Goal: Information Seeking & Learning: Learn about a topic

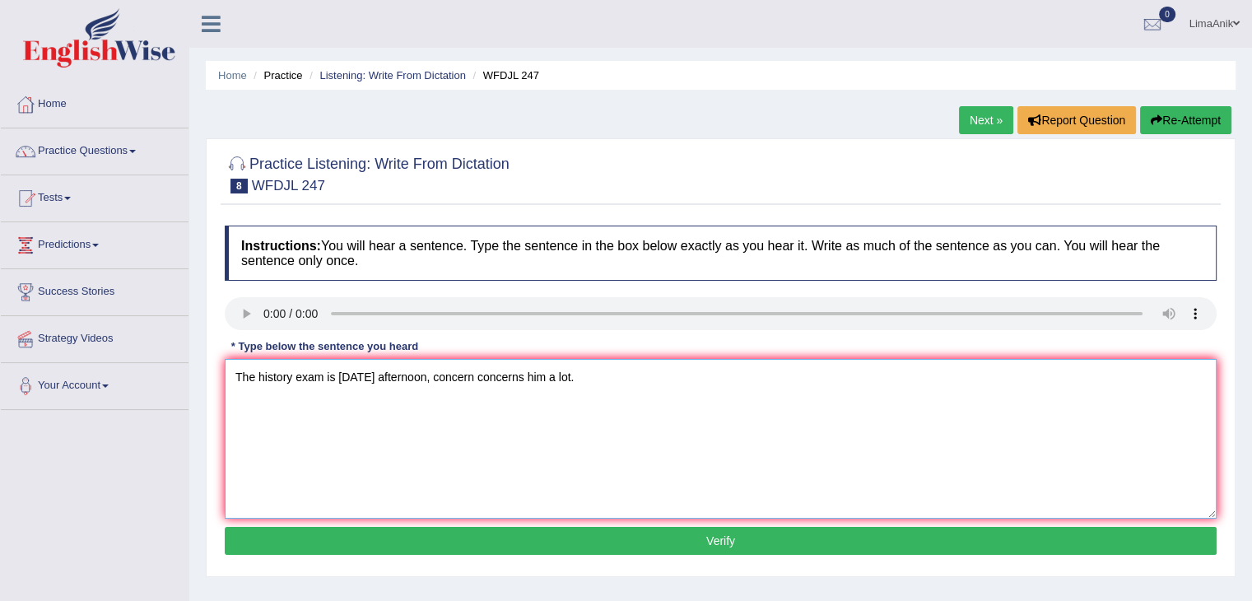
click at [470, 459] on textarea "The history exam is tomorrow afternoon, concern concerns him a lot." at bounding box center [721, 439] width 992 height 160
type textarea "The history exam is tomorrow afternoon, concern concerns him a lot."
click at [697, 549] on button "Verify" at bounding box center [721, 541] width 992 height 28
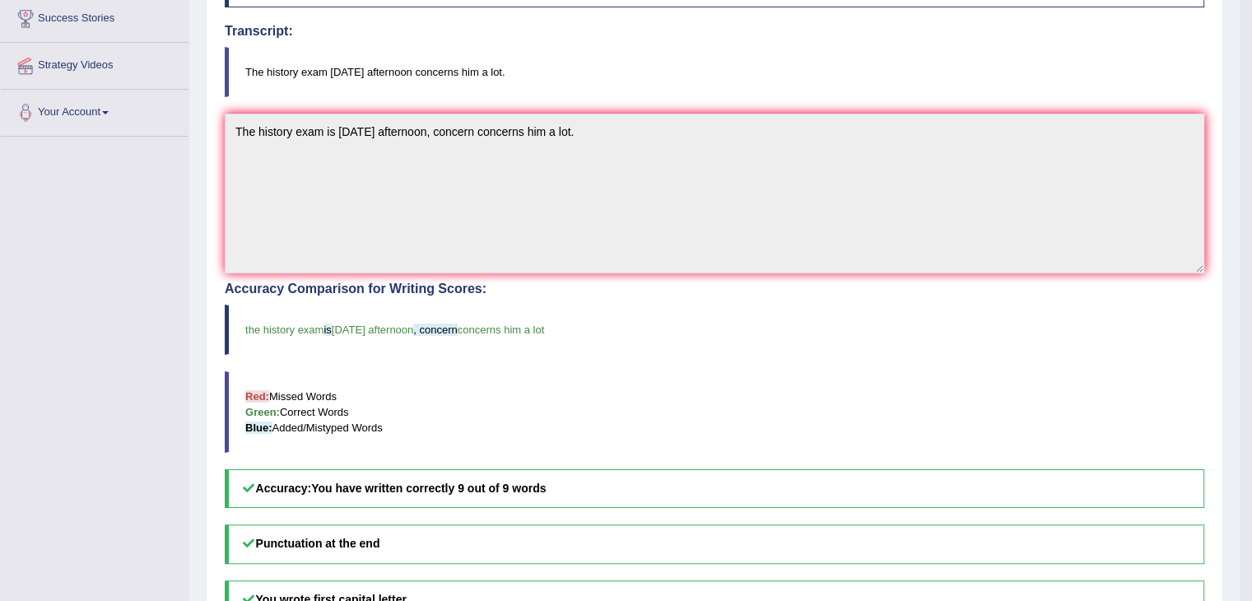
scroll to position [286, 0]
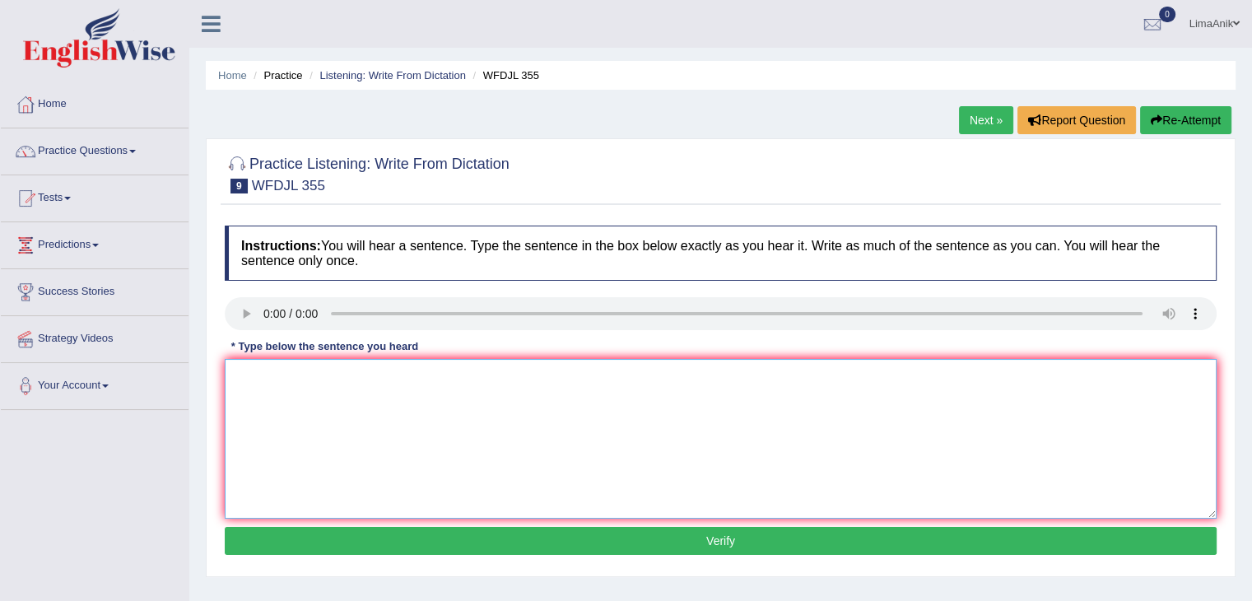
click at [313, 414] on textarea at bounding box center [721, 439] width 992 height 160
click at [347, 397] on textarea "en stude should" at bounding box center [721, 439] width 992 height 160
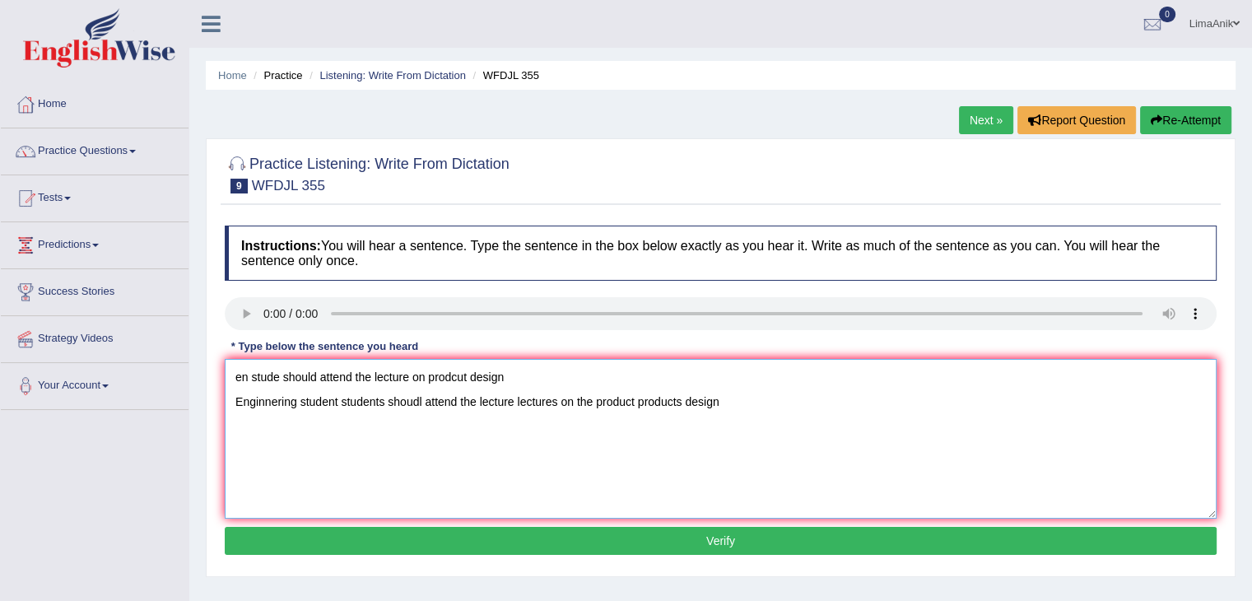
click at [519, 376] on textarea "en stude should attend the lecture on prodcut design Enginnering student studen…" at bounding box center [721, 439] width 992 height 160
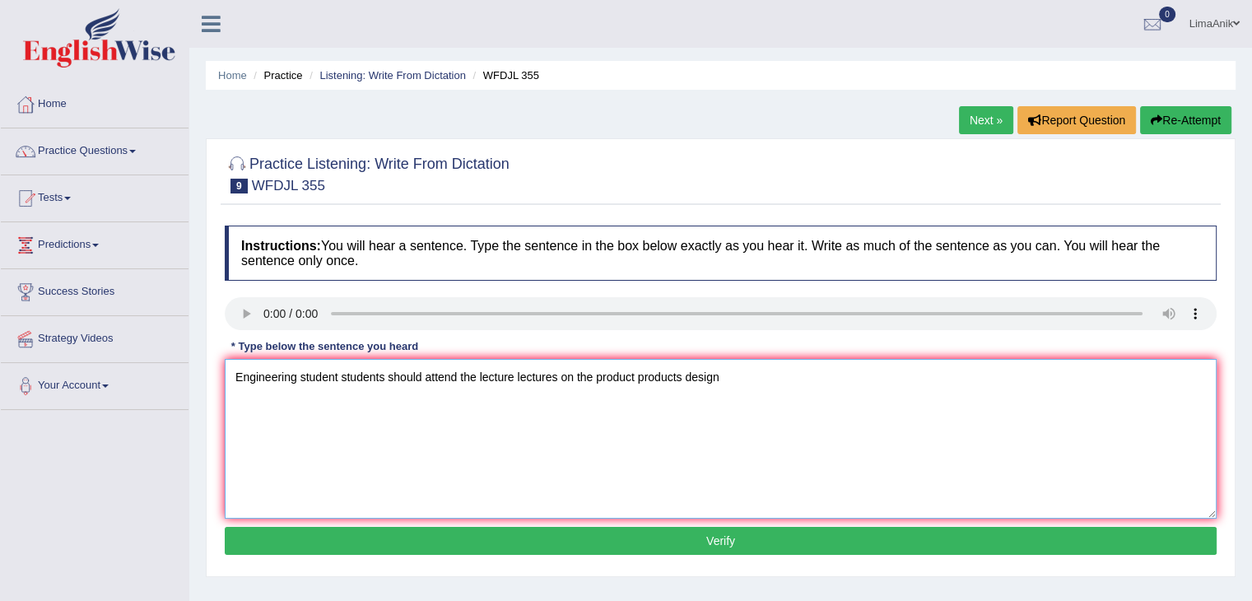
click at [743, 409] on textarea "Engineering student students should attend the lecture lectures on the product …" at bounding box center [721, 439] width 992 height 160
type textarea "Engineering student students should attend the lecture lectures on the product …"
click at [680, 530] on button "Verify" at bounding box center [721, 541] width 992 height 28
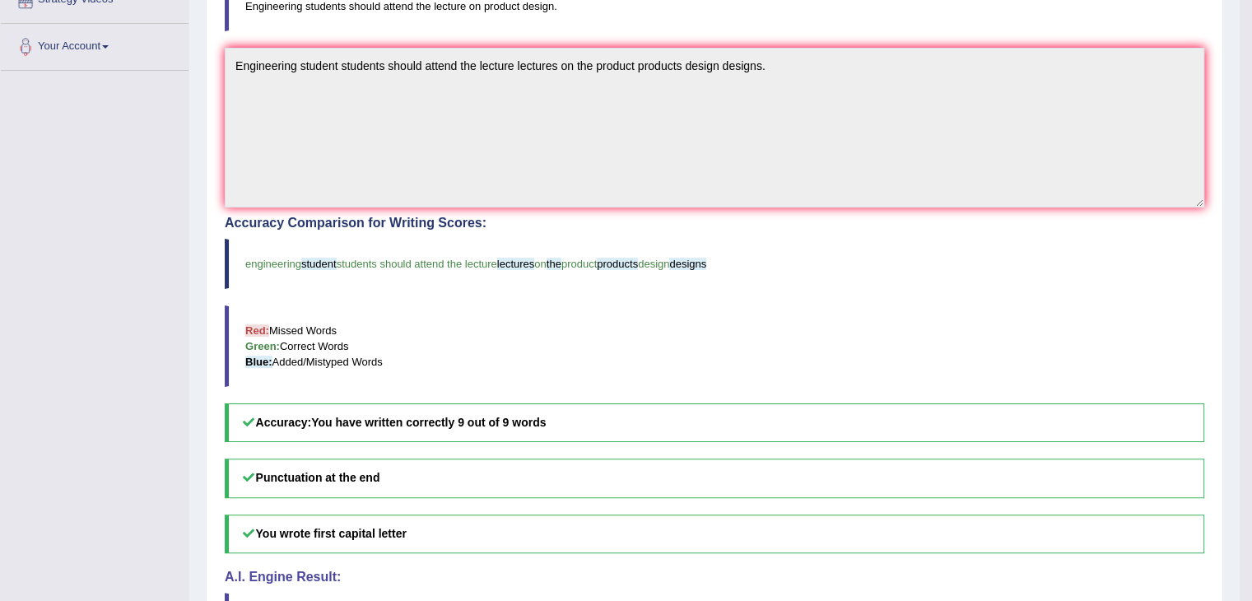
scroll to position [343, 0]
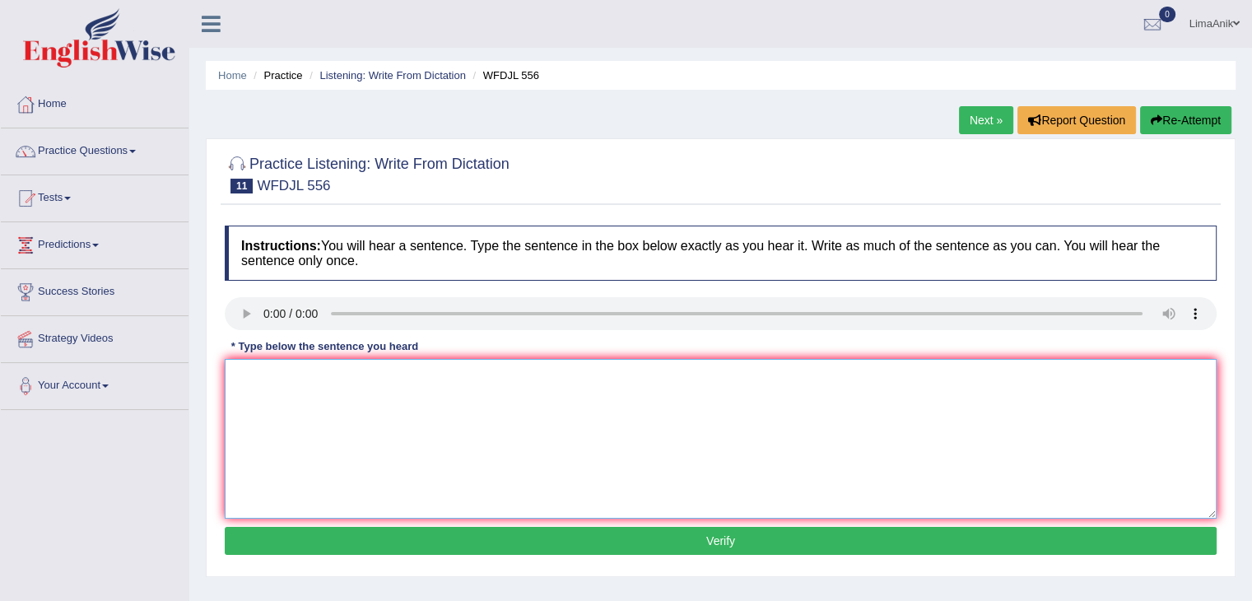
click at [273, 445] on textarea at bounding box center [721, 439] width 992 height 160
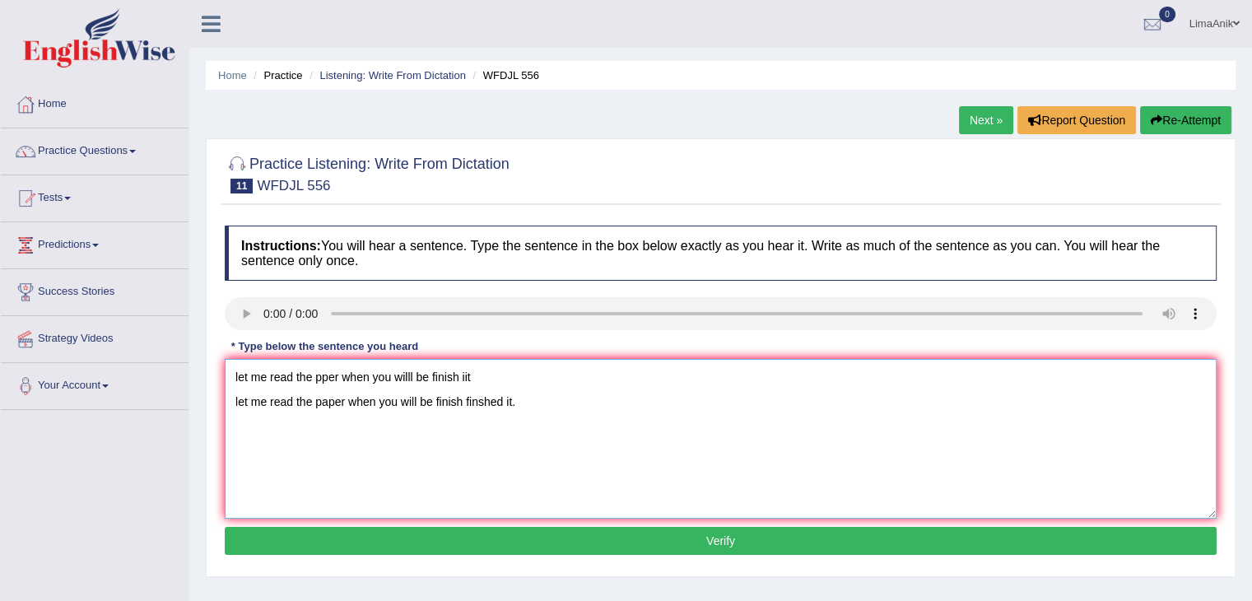
click at [509, 379] on textarea "let me read the pper when you willl be finish iit let me read the paper when yo…" at bounding box center [721, 439] width 992 height 160
click at [347, 408] on textarea "Let me read the paper when you will be finish finshed it." at bounding box center [721, 439] width 992 height 160
click at [609, 403] on textarea "Let me read the paper papers when you will be finish finshed it." at bounding box center [721, 439] width 992 height 160
type textarea "Let me read the paper papers when you will be finish finshed it."
click at [620, 531] on button "Verify" at bounding box center [721, 541] width 992 height 28
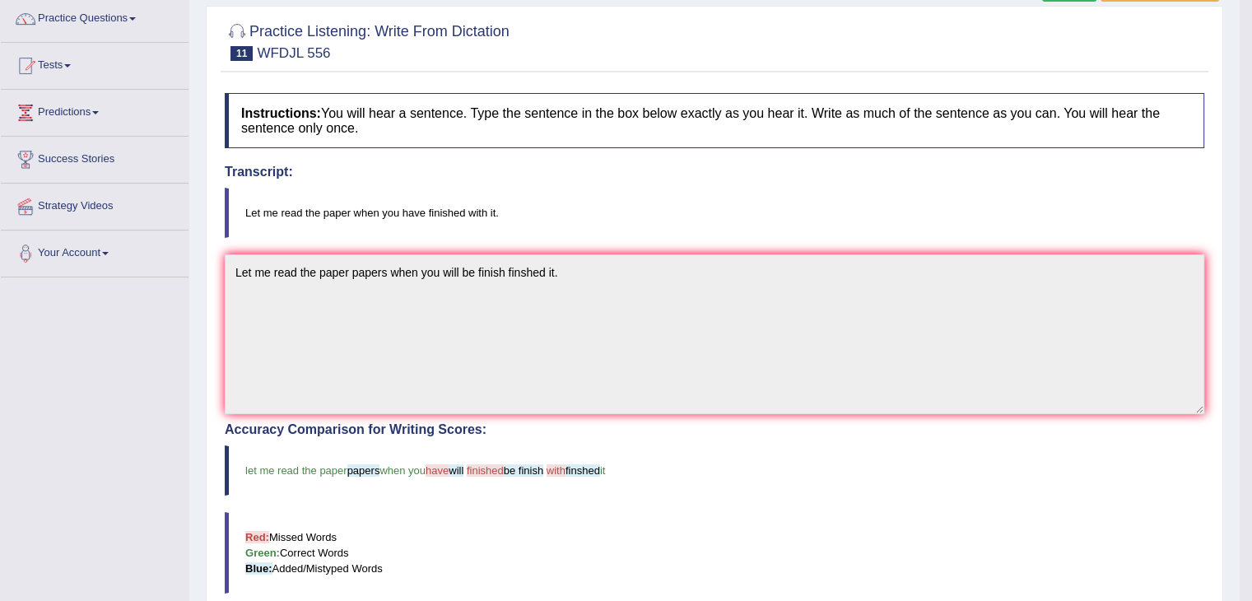
scroll to position [288, 0]
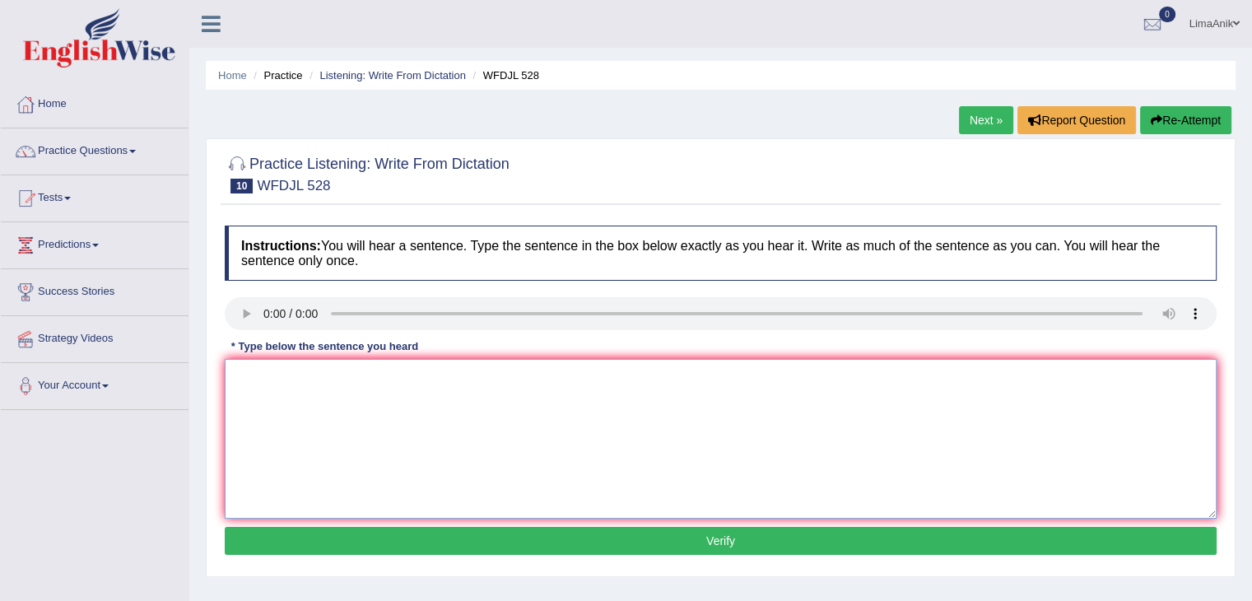
click at [273, 431] on textarea at bounding box center [721, 439] width 992 height 160
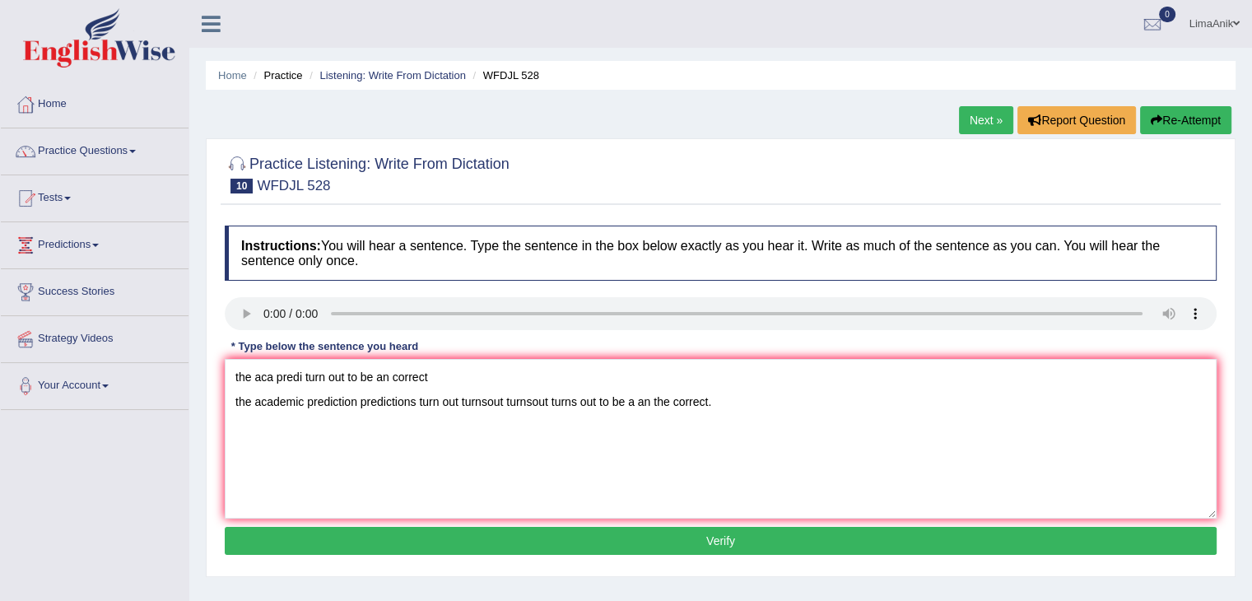
click at [529, 356] on div "Instructions: You will hear a sentence. Type the sentence in the box below exac…" at bounding box center [721, 392] width 1000 height 351
click at [491, 375] on textarea "the aca predi turn out to be an correct the academic prediction predictions tur…" at bounding box center [721, 439] width 992 height 160
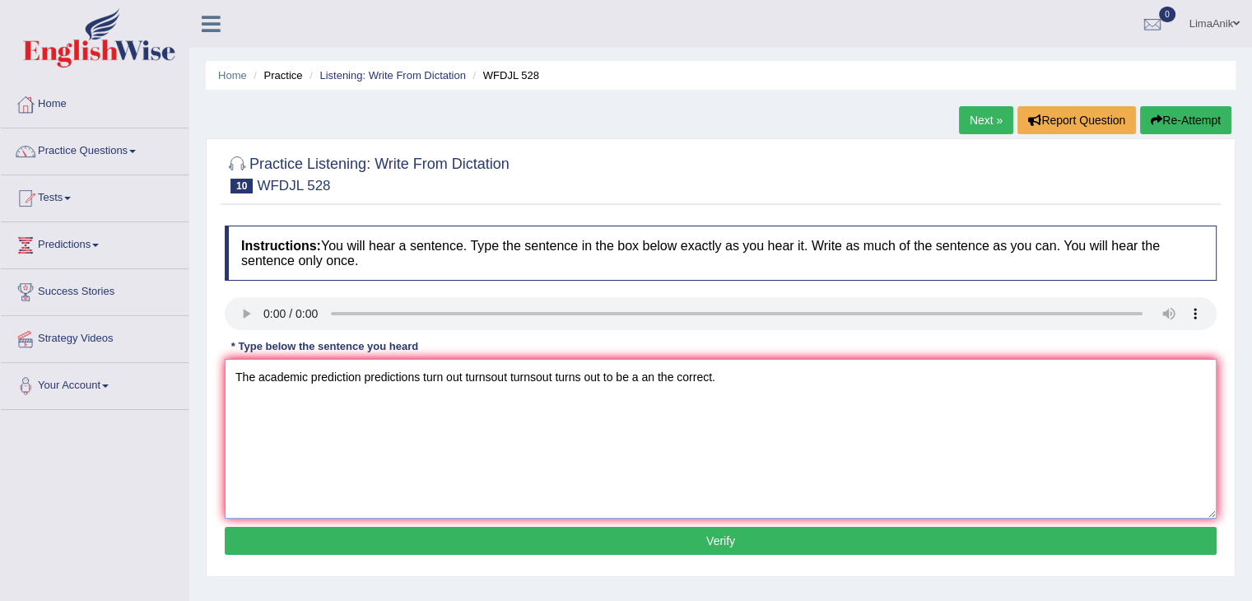
click at [608, 403] on textarea "The academic prediction predictions turn out turnsout turnsout turns out to be …" at bounding box center [721, 439] width 992 height 160
type textarea "The academic prediction predictions turn out turnsout turnsout turns out turned…"
click at [626, 533] on button "Verify" at bounding box center [721, 541] width 992 height 28
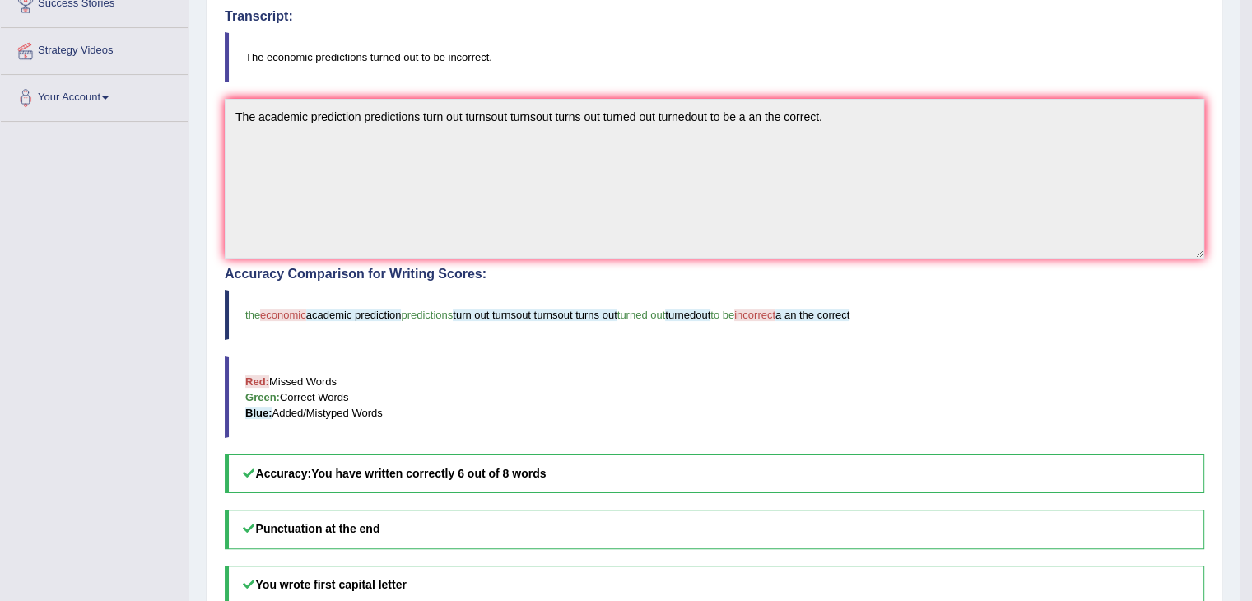
scroll to position [227, 0]
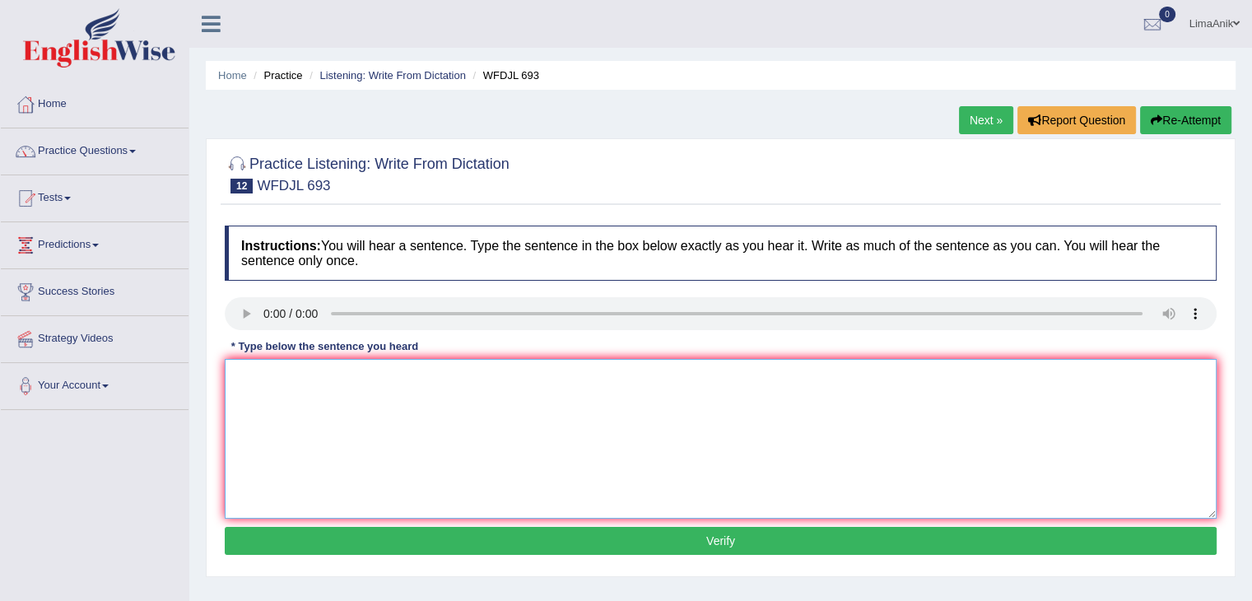
click at [306, 436] on textarea at bounding box center [721, 439] width 992 height 160
click at [277, 428] on textarea at bounding box center [721, 439] width 992 height 160
click at [277, 445] on textarea at bounding box center [721, 439] width 992 height 160
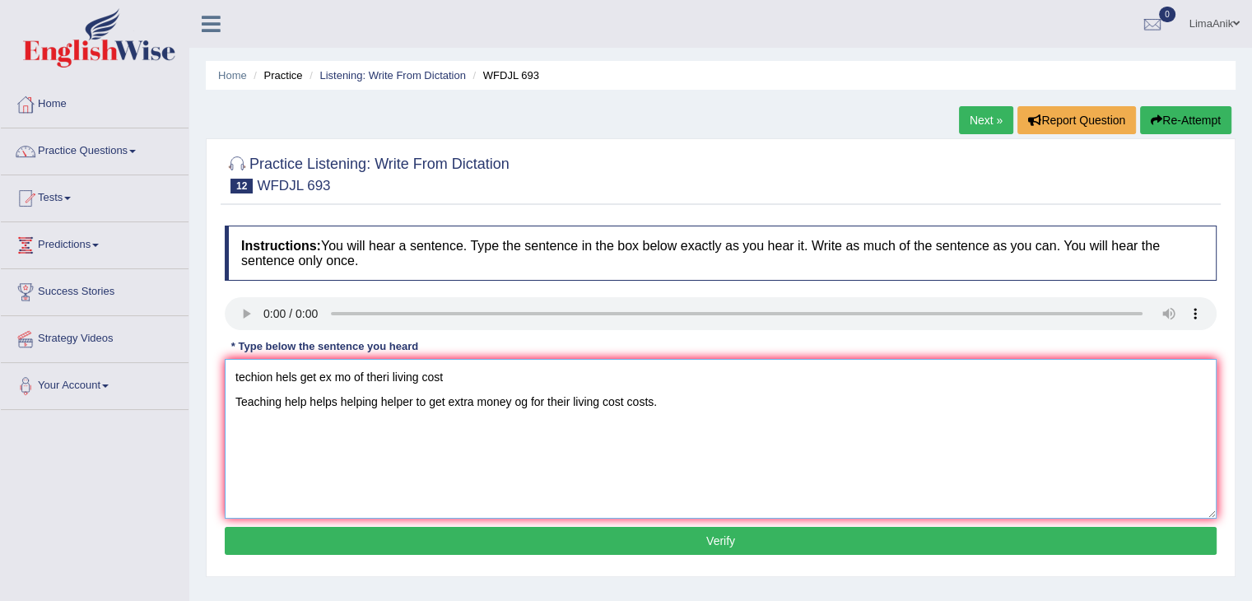
click at [469, 389] on textarea "techion hels get ex mo of theri living cost Teaching help helps helping helper …" at bounding box center [721, 439] width 992 height 160
click at [492, 356] on div "Instructions: You will hear a sentence. Type the sentence in the box below exac…" at bounding box center [721, 392] width 1000 height 351
click at [459, 379] on textarea "techion hels get ex mo of theri living cost Teaching help helps helping helper …" at bounding box center [721, 439] width 992 height 160
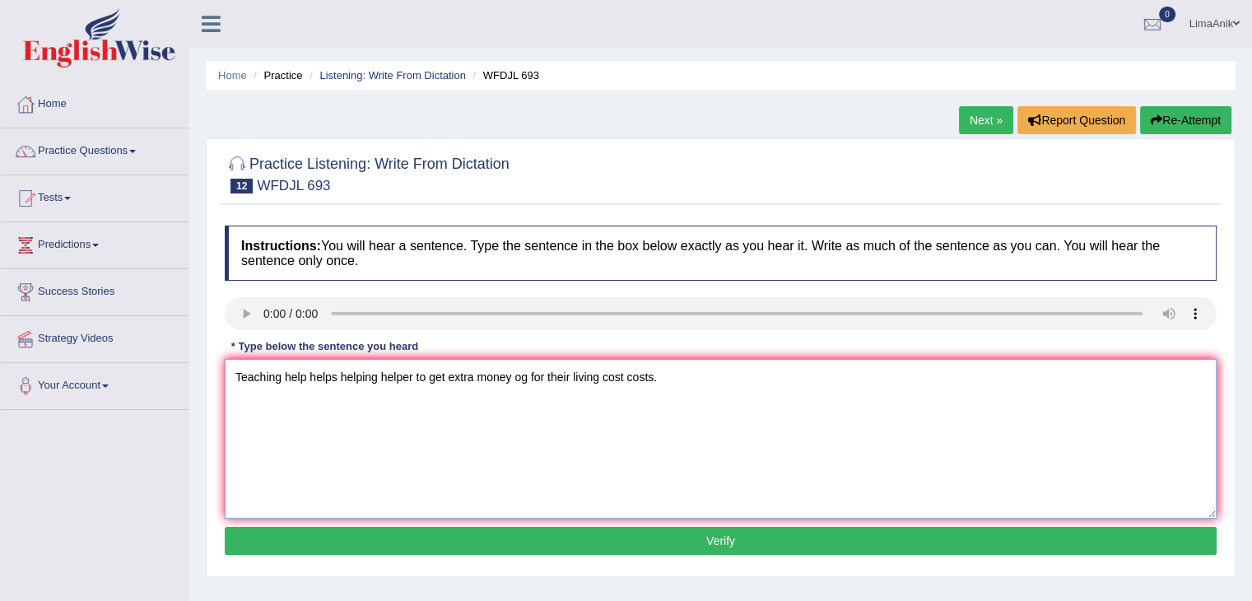
click at [526, 404] on textarea "Teaching help helps helping helper to get extra money og for their living cost …" at bounding box center [721, 439] width 992 height 160
click at [543, 402] on textarea "Teaching help helps helping helper to get extra money of to for their living co…" at bounding box center [721, 439] width 992 height 160
click at [449, 402] on textarea "Teaching help helps helping helper to get extra money of to on for their living…" at bounding box center [721, 439] width 992 height 160
click at [654, 398] on textarea "Teaching help helps helping helper to get gets extra money of to on for their l…" at bounding box center [721, 439] width 992 height 160
type textarea "Teaching help helps helping helper to get gets extra money of to on for their l…"
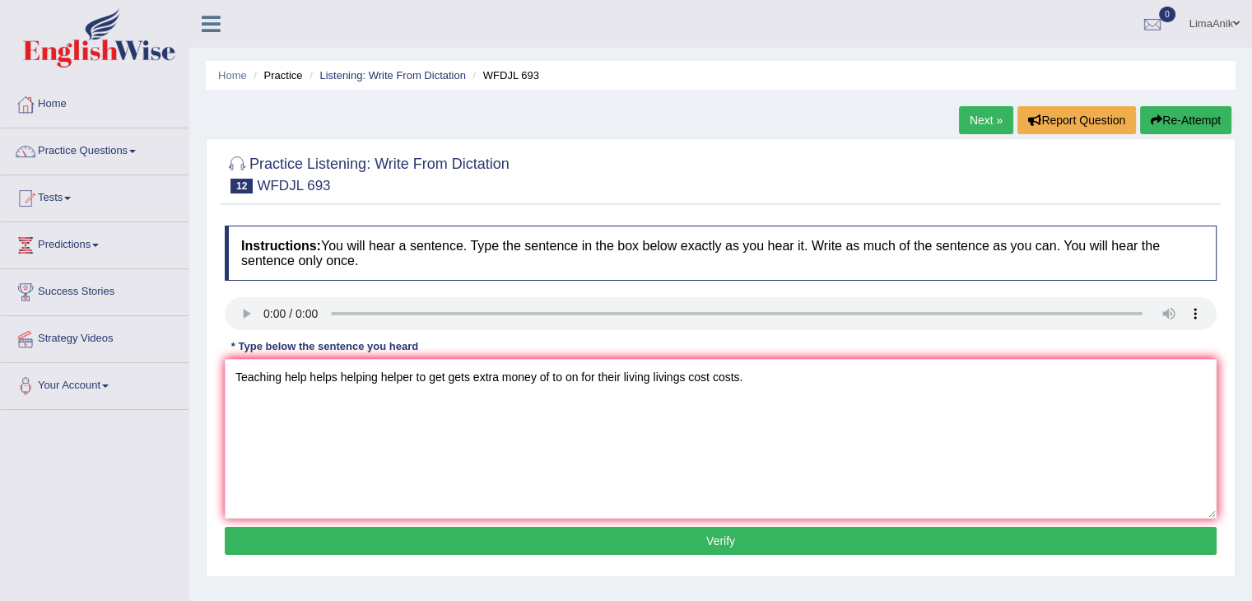
click at [685, 529] on button "Verify" at bounding box center [721, 541] width 992 height 28
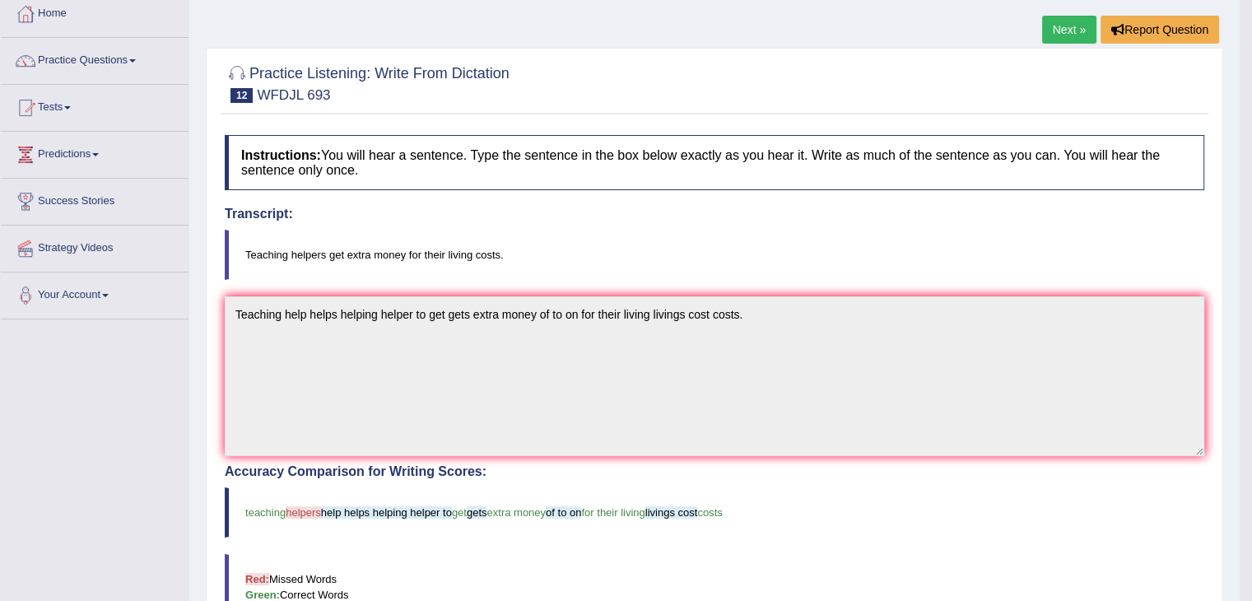
scroll to position [246, 0]
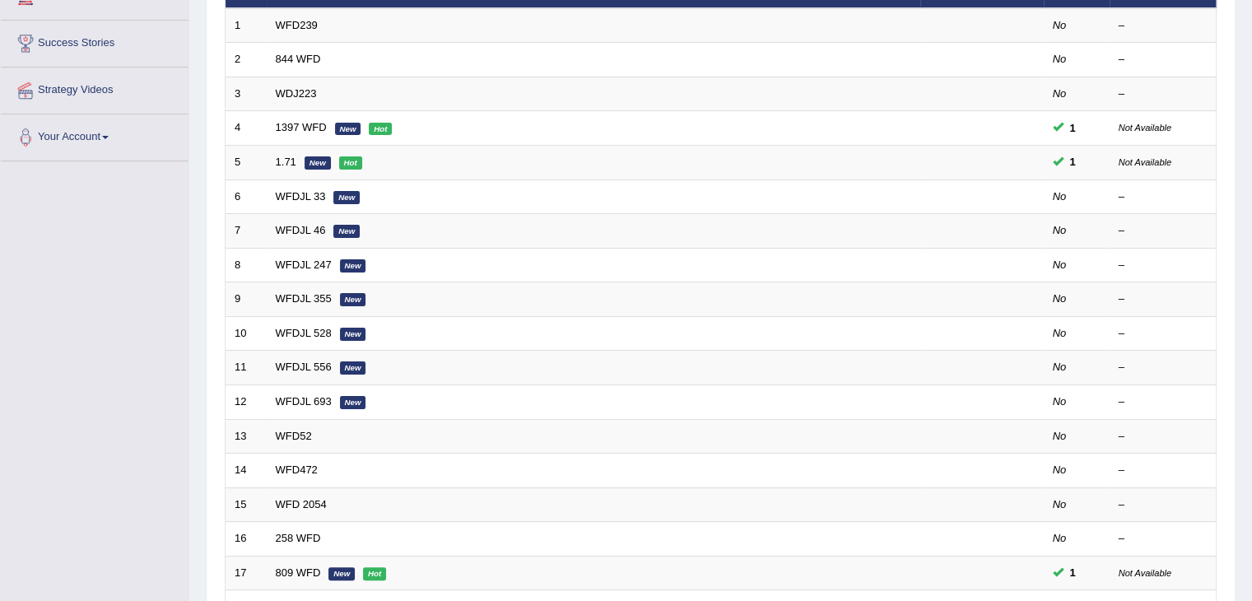
scroll to position [184, 0]
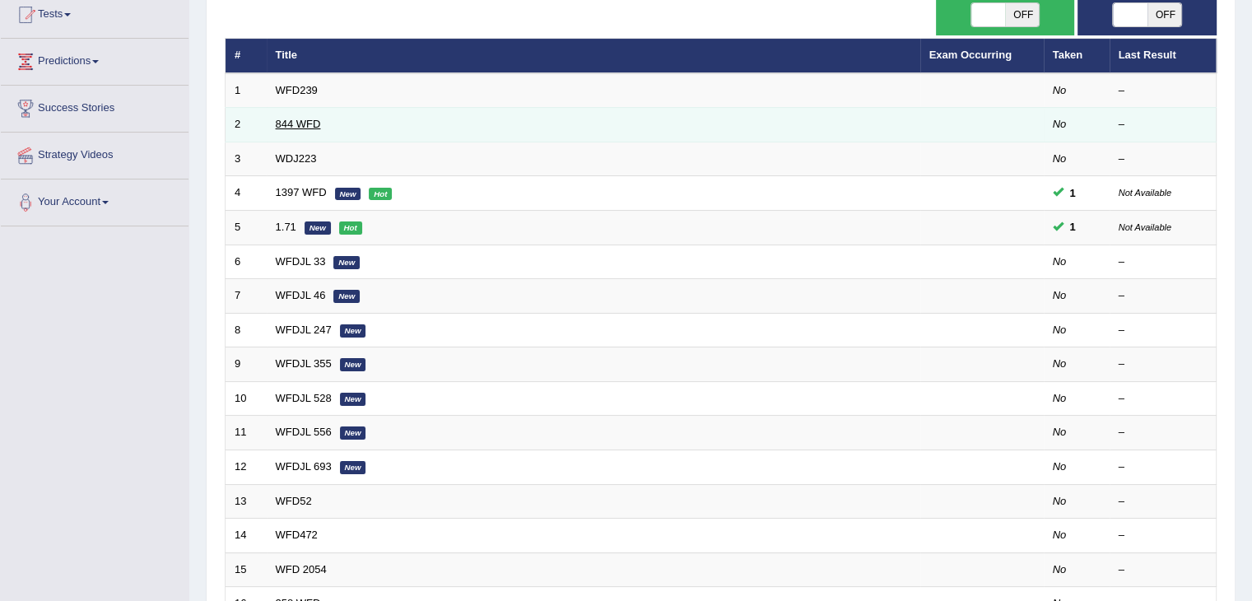
click at [291, 123] on link "844 WFD" at bounding box center [298, 124] width 45 height 12
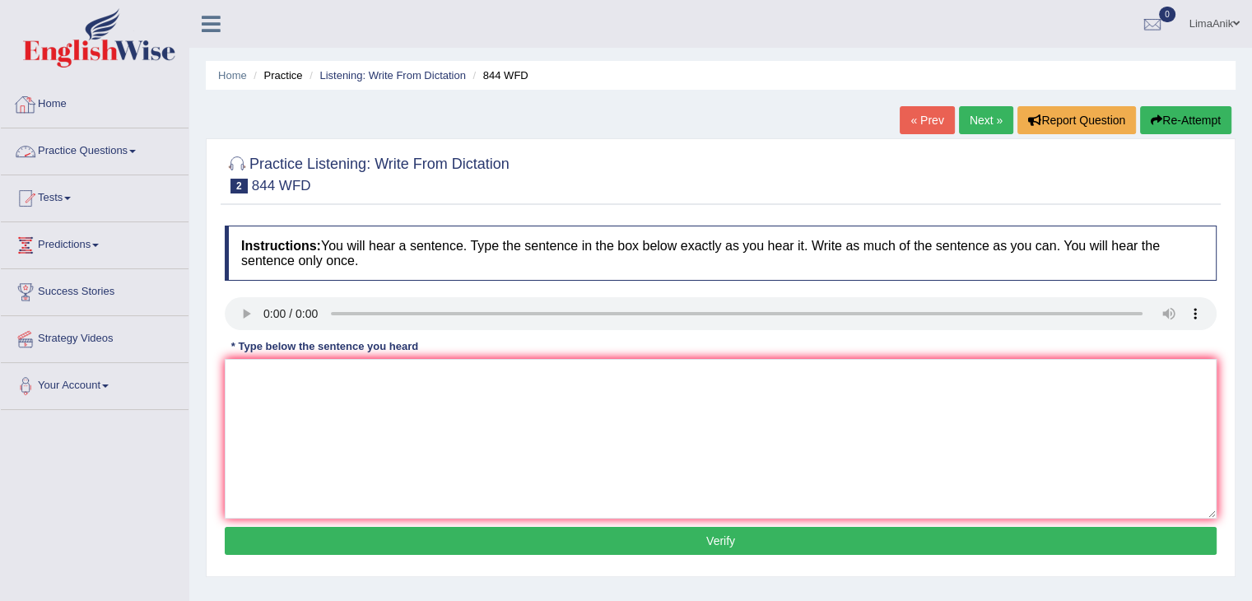
click at [79, 146] on link "Practice Questions" at bounding box center [95, 148] width 188 height 41
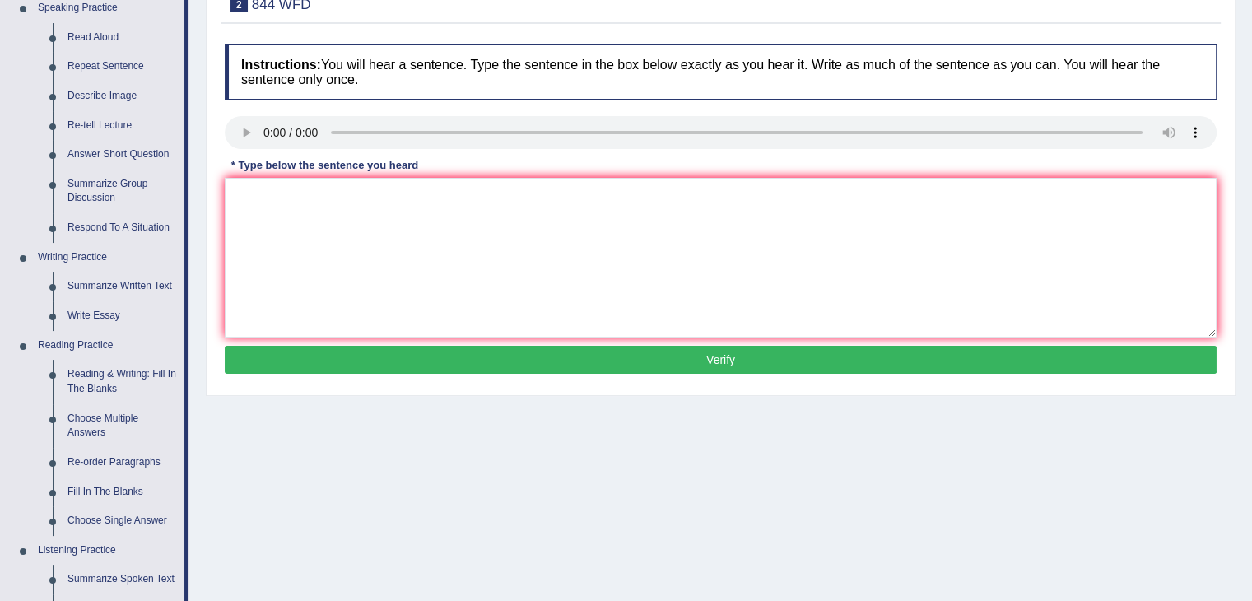
scroll to position [366, 0]
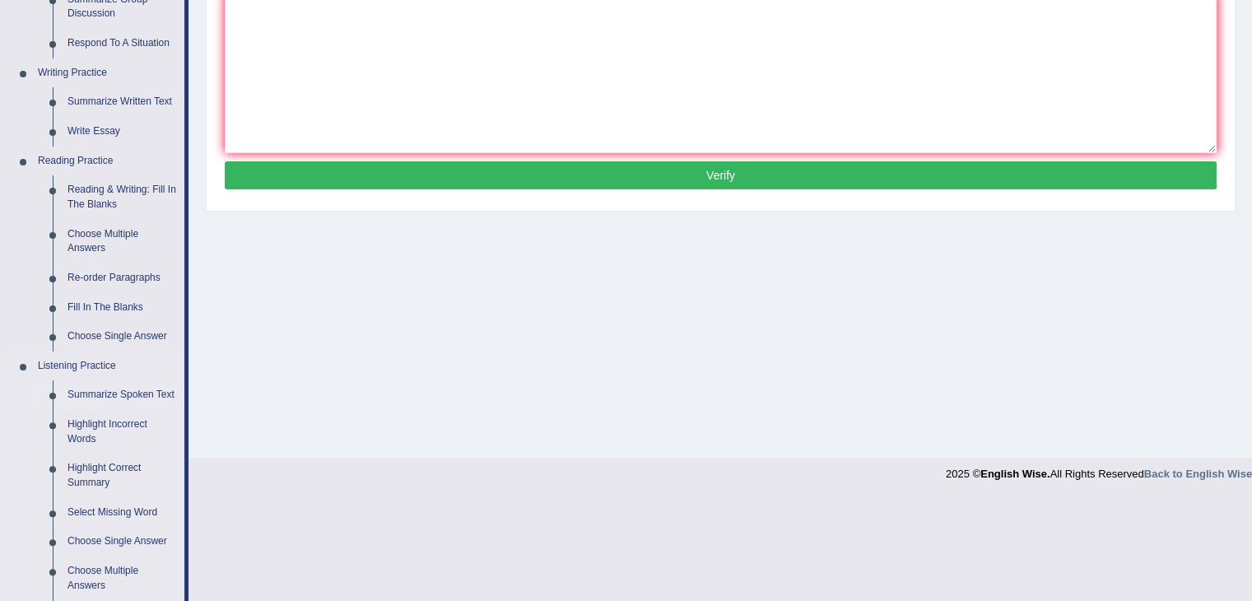
click at [127, 393] on link "Summarize Spoken Text" at bounding box center [122, 395] width 124 height 30
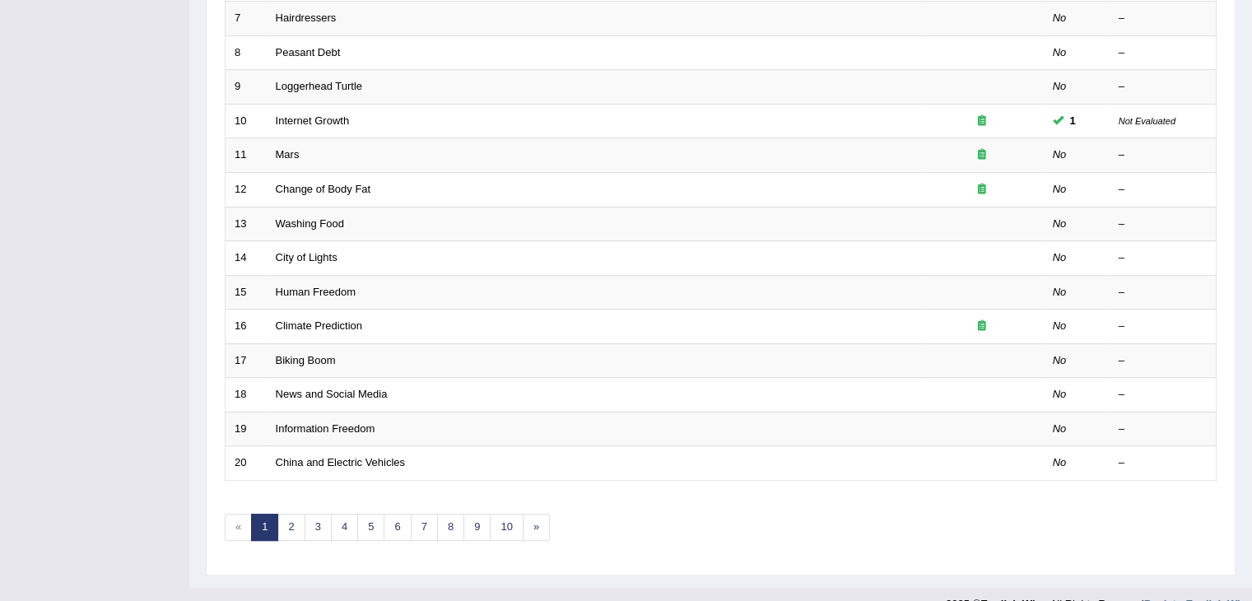
scroll to position [484, 0]
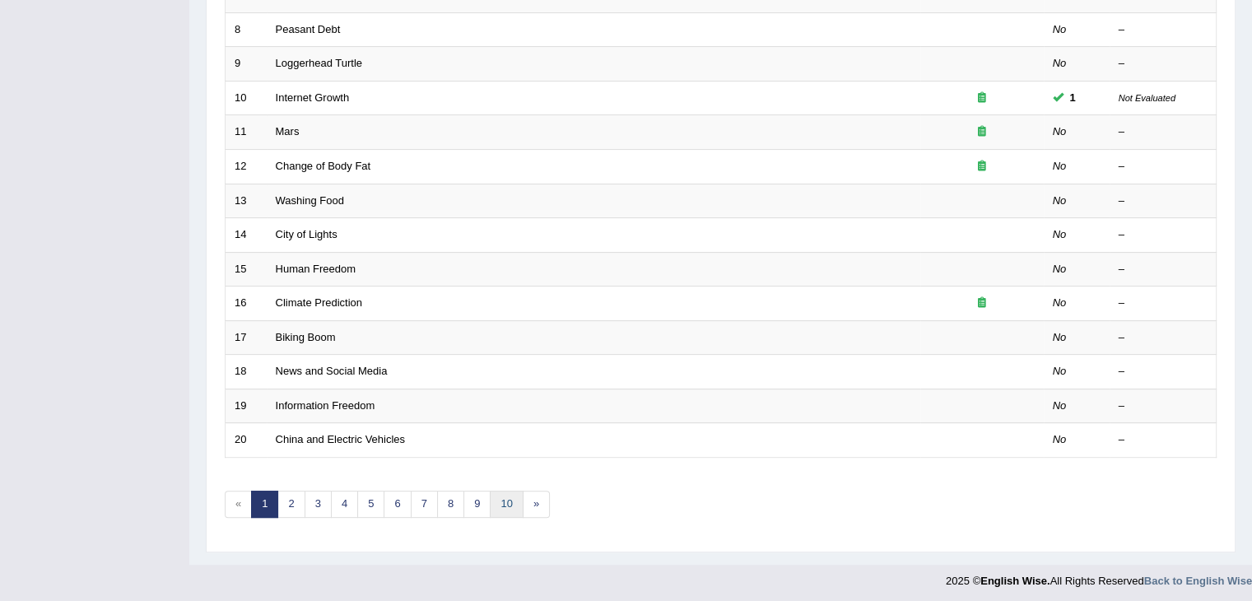
click at [508, 504] on link "10" at bounding box center [506, 504] width 33 height 27
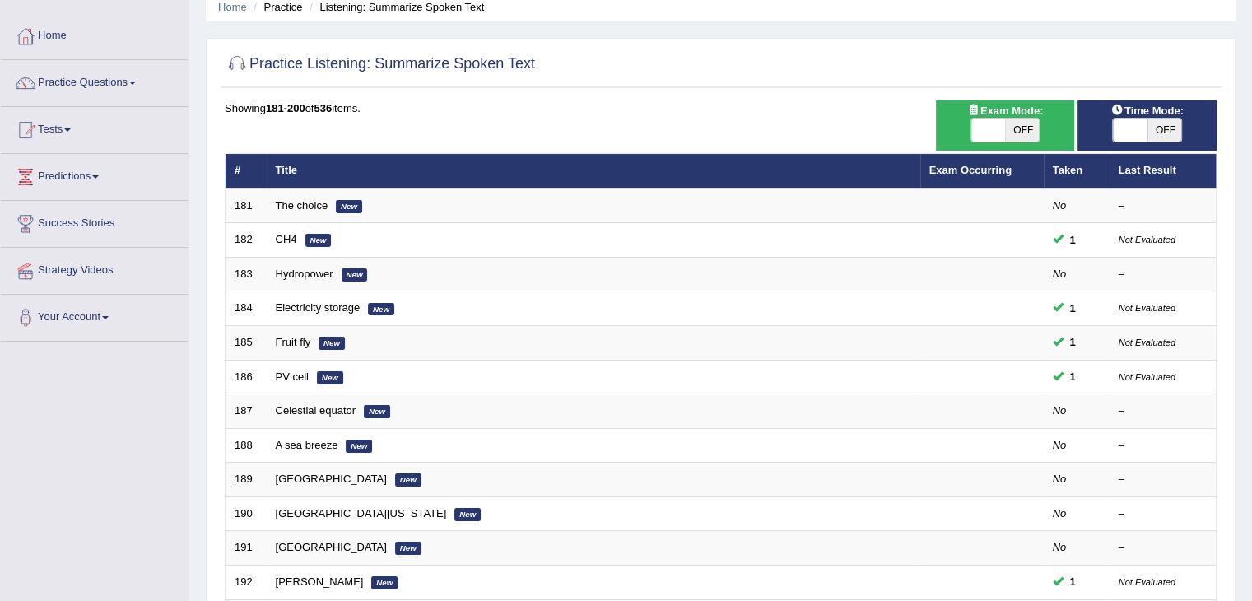
scroll to position [140, 0]
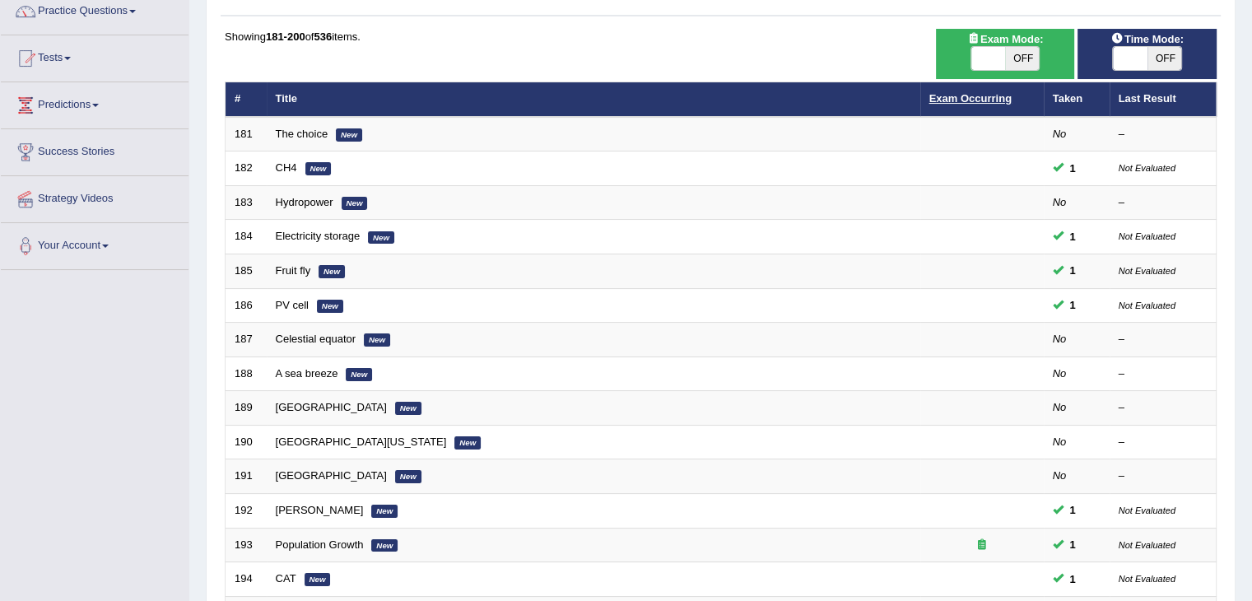
click at [995, 100] on link "Exam Occurring" at bounding box center [971, 98] width 82 height 12
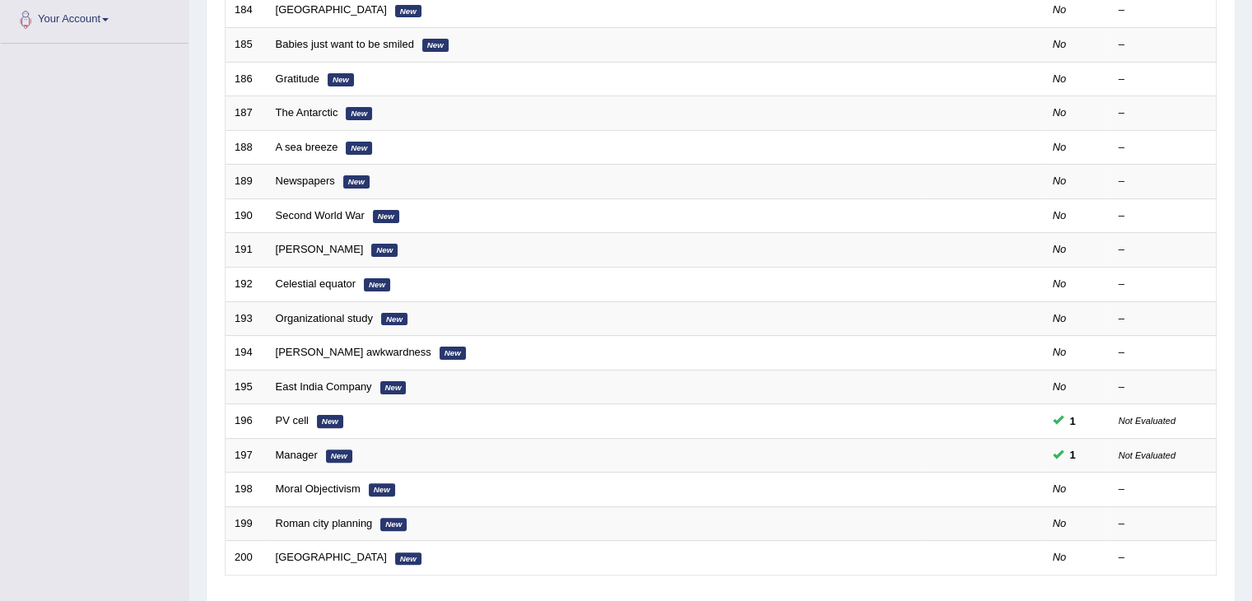
scroll to position [484, 0]
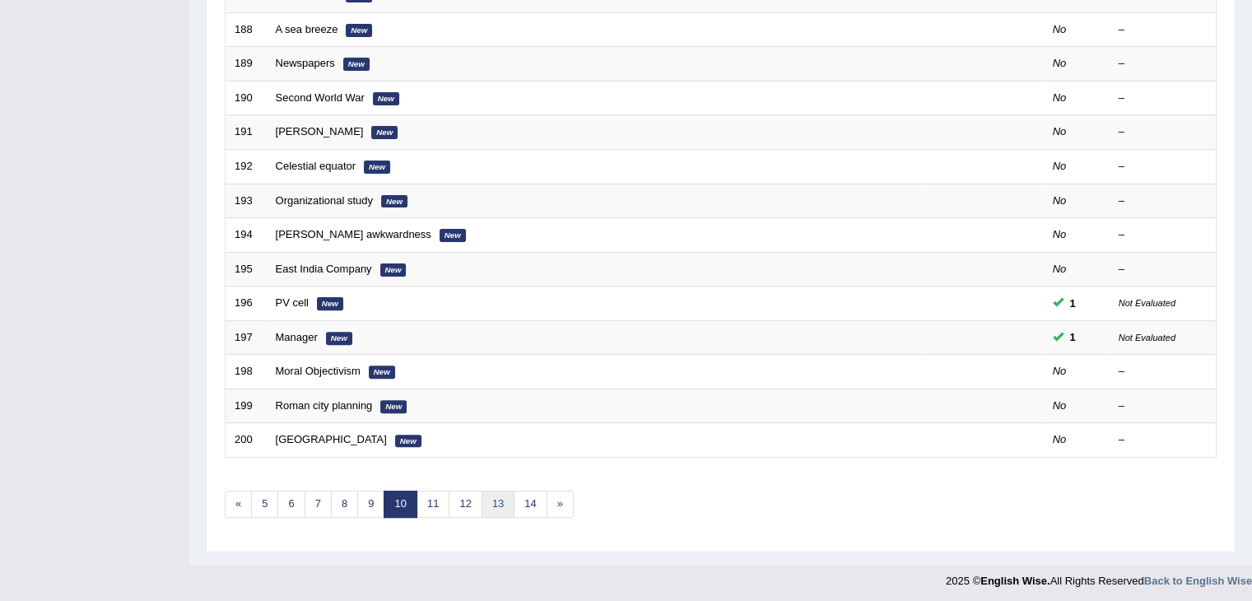
click at [509, 508] on link "13" at bounding box center [498, 504] width 33 height 27
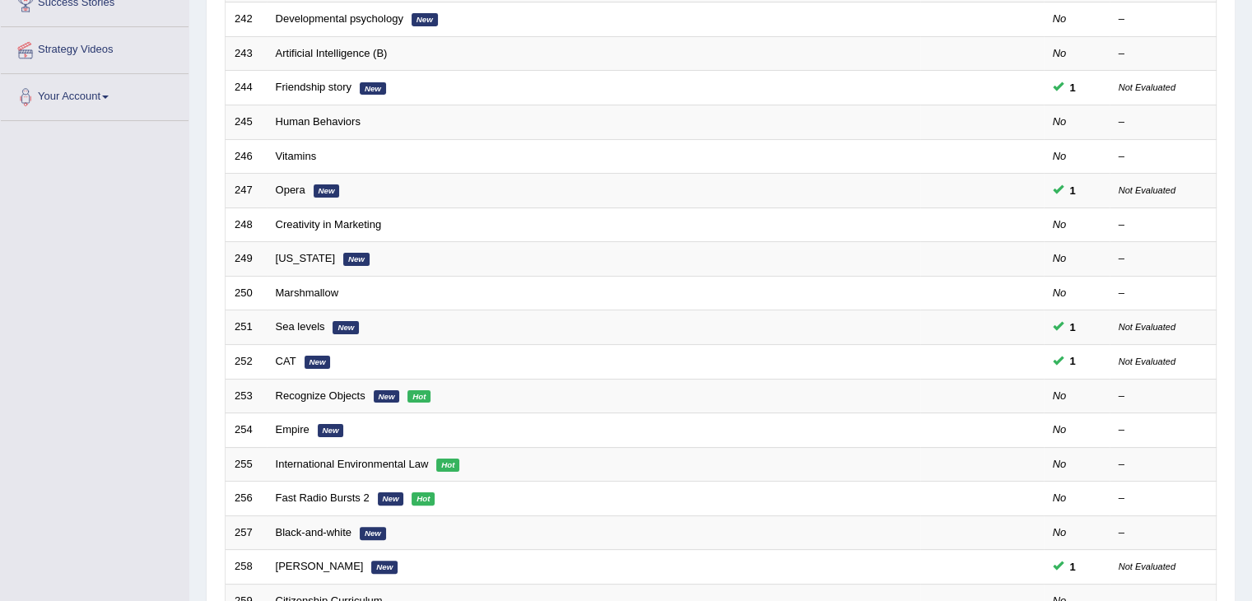
scroll to position [382, 0]
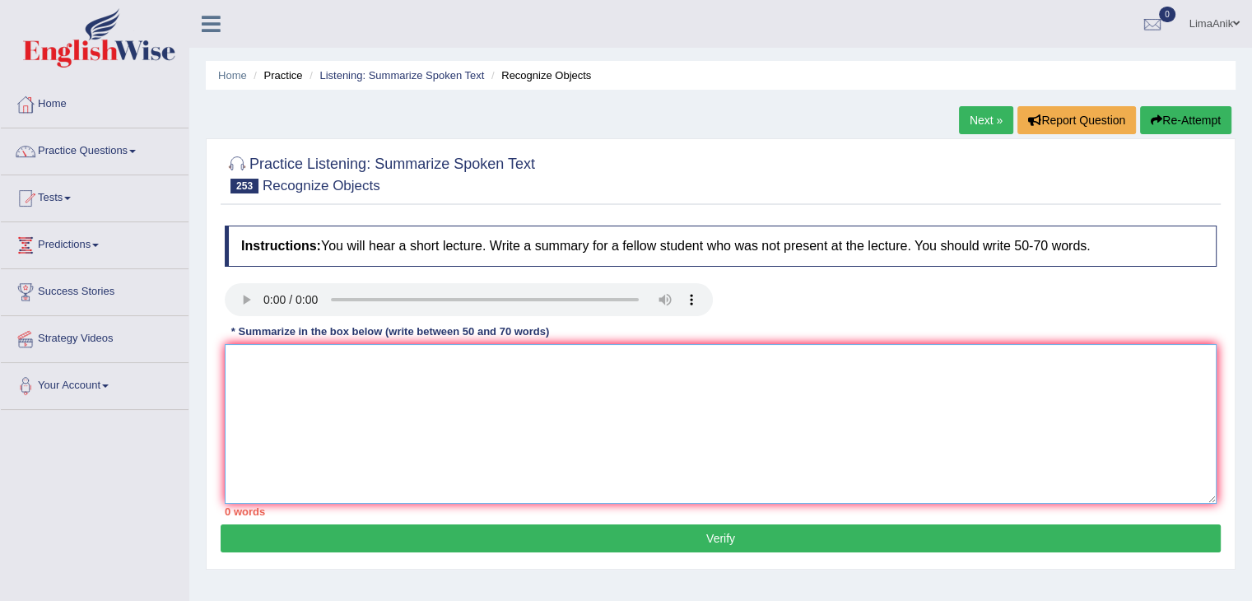
click at [296, 349] on textarea at bounding box center [721, 424] width 992 height 160
click at [532, 376] on textarea "The lecture discusses how people recognize objects" at bounding box center [721, 424] width 992 height 160
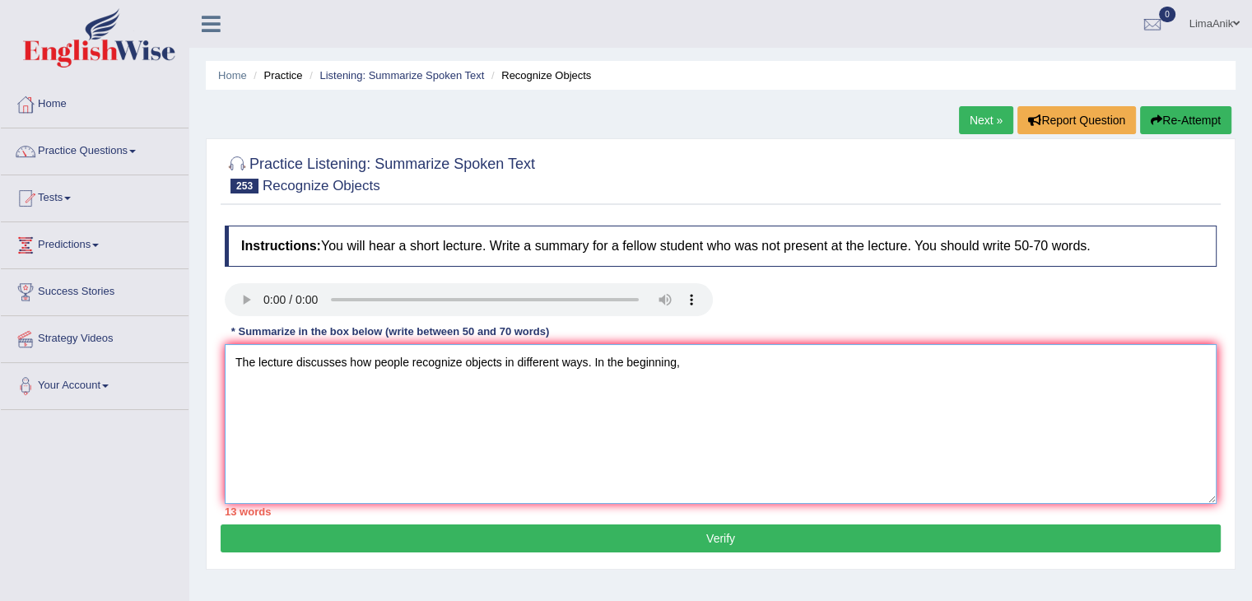
click at [743, 370] on textarea "The lecture discusses how people recognize objects in different ways. In the be…" at bounding box center [721, 424] width 992 height 160
click at [1020, 372] on textarea "The lecture discusses how people recognize objects in different ways. In the be…" at bounding box center [721, 424] width 992 height 160
click at [773, 365] on textarea "The lecture discusses how people recognize objects in different ways. In the be…" at bounding box center [721, 424] width 992 height 160
click at [795, 365] on textarea "The lecture discusses how people recognize objects in different ways. In the be…" at bounding box center [721, 424] width 992 height 160
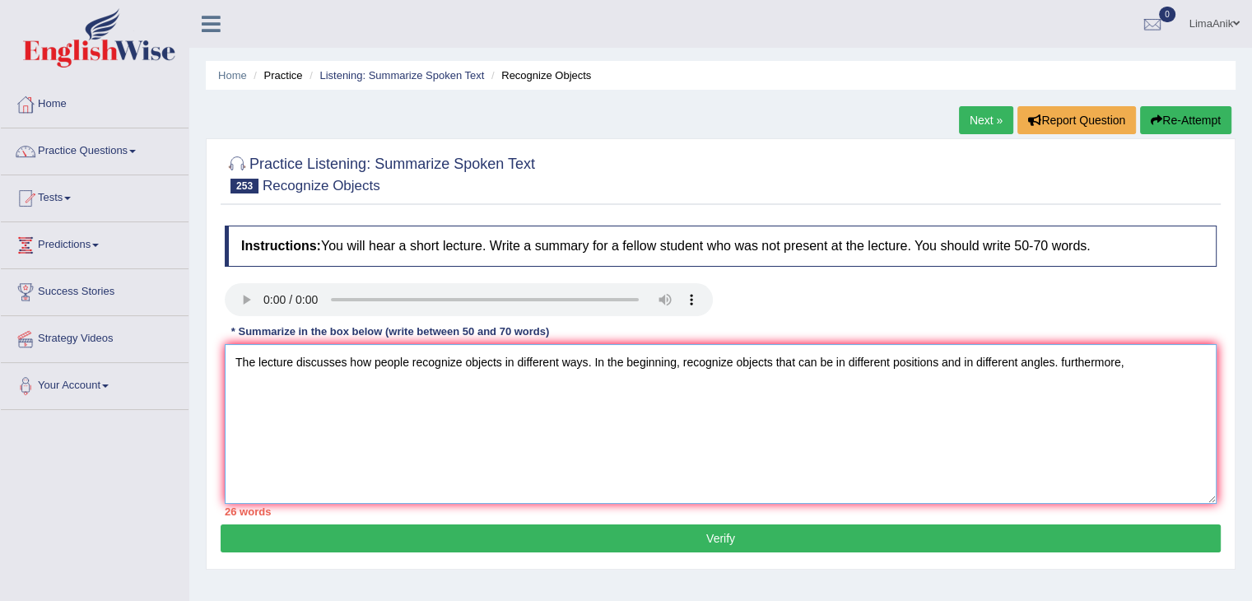
click at [1134, 371] on textarea "The lecture discusses how people recognize objects in different ways. In the be…" at bounding box center [721, 424] width 992 height 160
click at [1179, 355] on textarea "The lecture discusses how people recognize objects in different ways. In the be…" at bounding box center [721, 424] width 992 height 160
click at [360, 386] on textarea "The lecture discusses how people recognize objects in different ways. In the be…" at bounding box center [721, 424] width 992 height 160
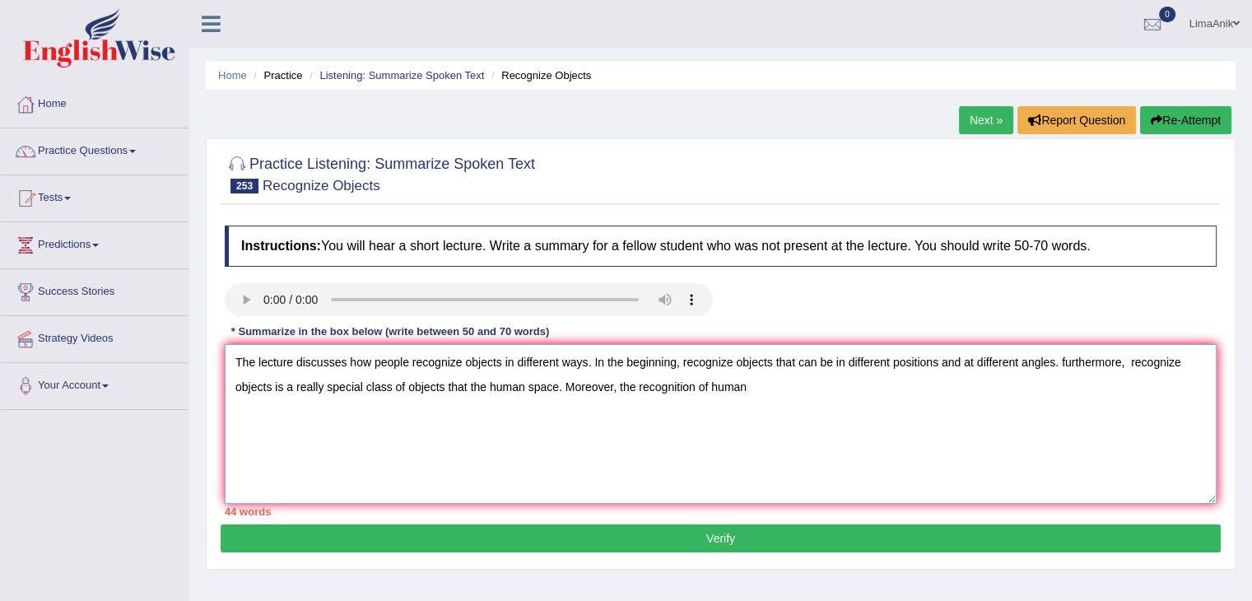
click at [776, 388] on textarea "The lecture discusses how people recognize objects in different ways. In the be…" at bounding box center [721, 424] width 992 height 160
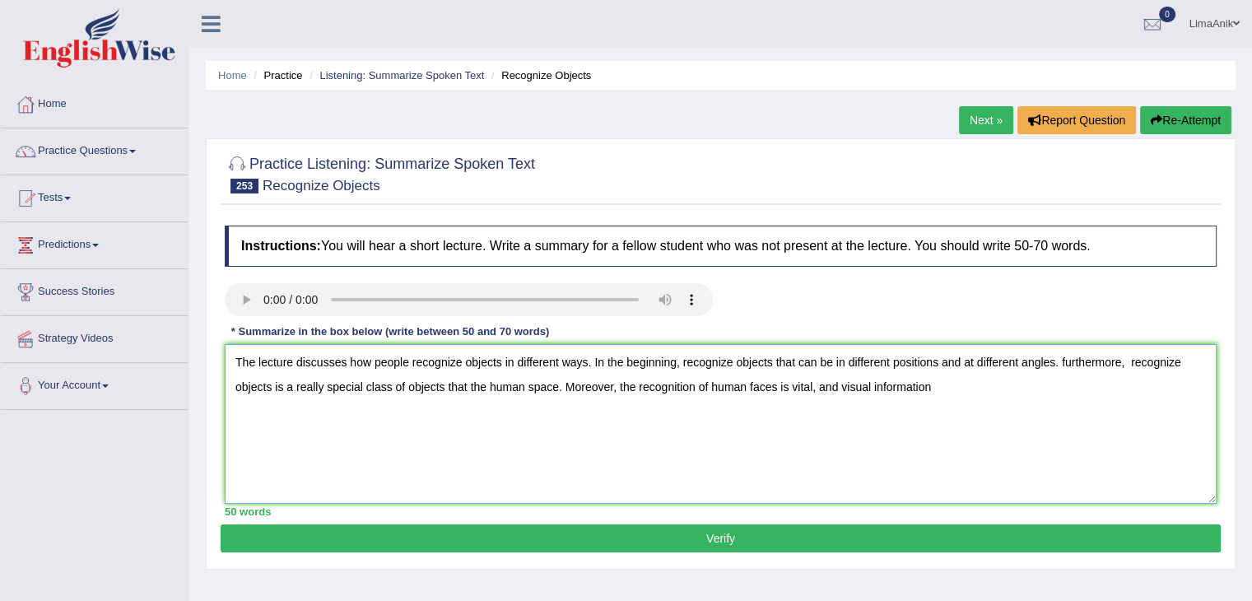
click at [958, 408] on textarea "The lecture discusses how people recognize objects in different ways. In the be…" at bounding box center [721, 424] width 992 height 160
click at [1105, 403] on textarea "The lecture discusses how people recognize objects in different ways. In the be…" at bounding box center [721, 424] width 992 height 160
click at [1131, 365] on textarea "The lecture discusses how people recognize objects in different ways. In the be…" at bounding box center [721, 424] width 992 height 160
click at [1143, 399] on textarea "The lecture discusses how people recognize objects in different ways. In the be…" at bounding box center [721, 424] width 992 height 160
click at [1026, 390] on textarea "The lecture discusses how people recognize objects in different ways. In the be…" at bounding box center [721, 424] width 992 height 160
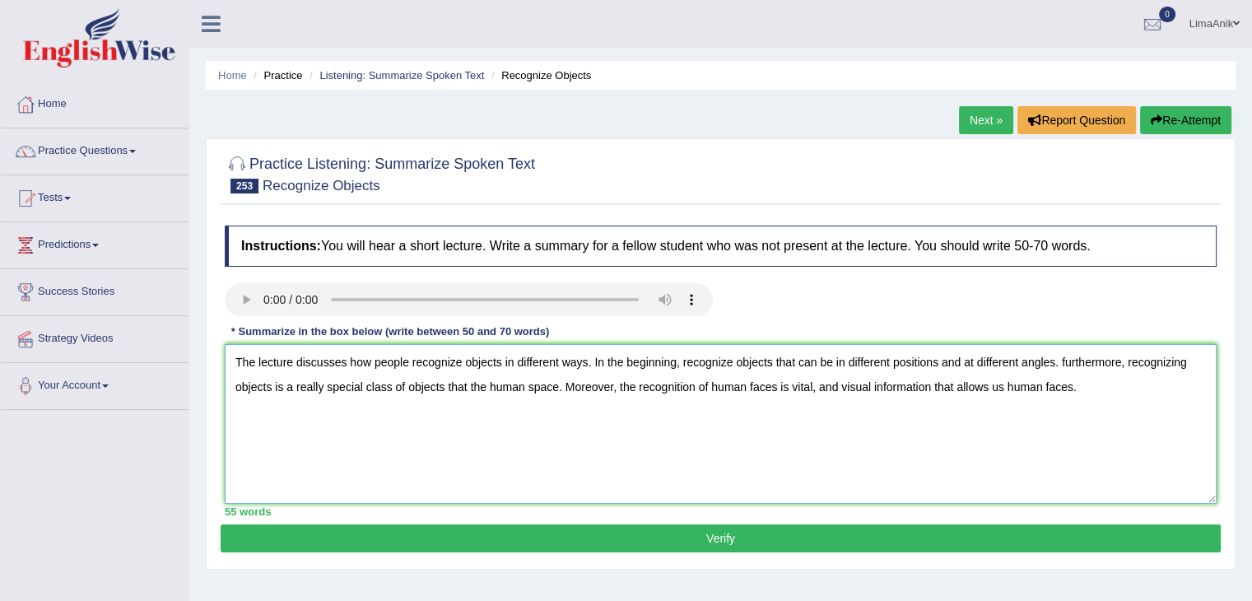
click at [1097, 381] on textarea "The lecture discusses how people recognize objects in different ways. In the be…" at bounding box center [721, 424] width 992 height 160
click at [1010, 386] on textarea "The lecture discusses how people recognize objects in different ways. In the be…" at bounding box center [721, 424] width 992 height 160
click at [1186, 389] on textarea "The lecture discusses how people recognize objects in different ways. In the be…" at bounding box center [721, 424] width 992 height 160
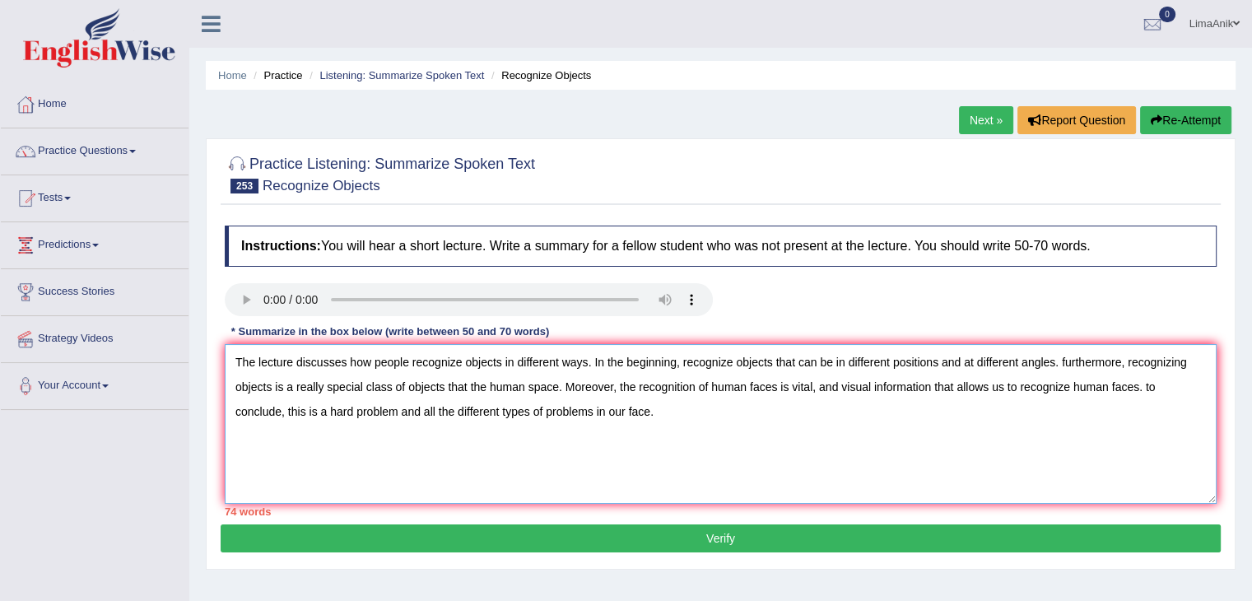
click at [700, 423] on textarea "The lecture discusses how people recognize objects in different ways. In the be…" at bounding box center [721, 424] width 992 height 160
click at [678, 362] on textarea "The lecture discusses how people recognize objects in different ways. In the be…" at bounding box center [721, 424] width 992 height 160
click at [975, 366] on textarea "The lecture discusses how people recognize objects in different ways. In the be…" at bounding box center [721, 424] width 992 height 160
click at [990, 361] on textarea "The lecture discusses how people recognize objects in different ways. In the be…" at bounding box center [721, 424] width 992 height 160
click at [1010, 367] on textarea "The lecture discusses how people recognize objects in different ways. In the be…" at bounding box center [721, 424] width 992 height 160
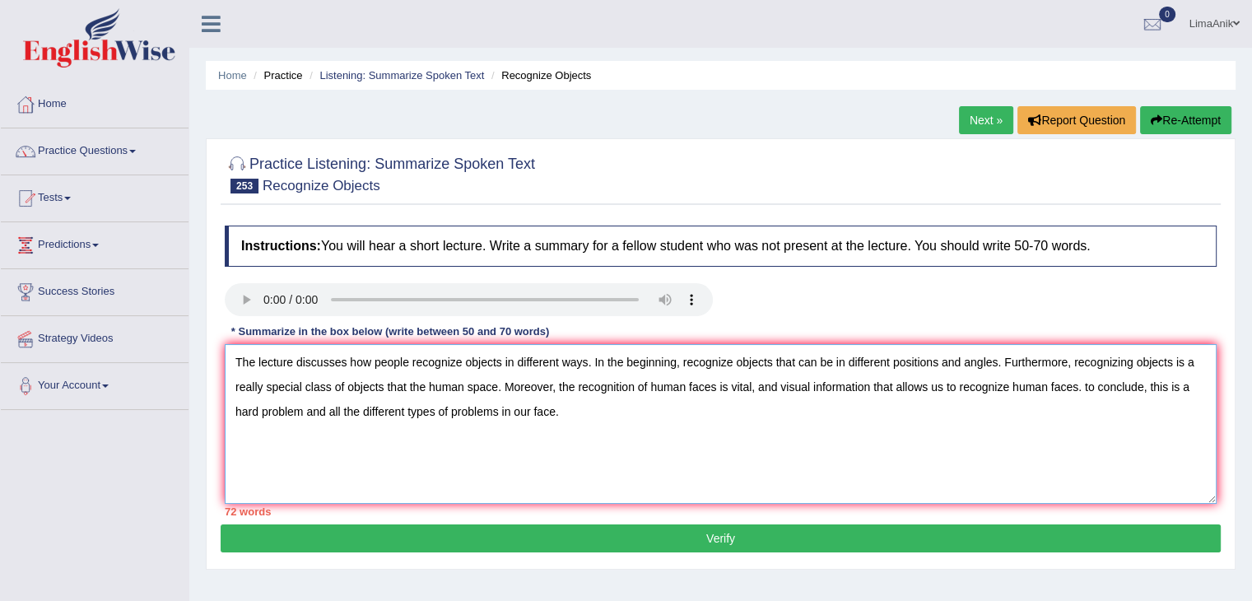
click at [1041, 442] on textarea "The lecture discusses how people recognize objects in different ways. In the be…" at bounding box center [721, 424] width 992 height 160
click at [432, 389] on textarea "The lecture discusses how people recognize objects in different ways. In the be…" at bounding box center [721, 424] width 992 height 160
click at [639, 461] on textarea "The lecture discusses how people recognize objects in different ways. In the be…" at bounding box center [721, 424] width 992 height 160
click at [833, 364] on textarea "The lecture discusses how people recognize objects in different ways. In the be…" at bounding box center [721, 424] width 992 height 160
click at [843, 436] on textarea "The lecture discusses how people recognize objects in different ways. In the be…" at bounding box center [721, 424] width 992 height 160
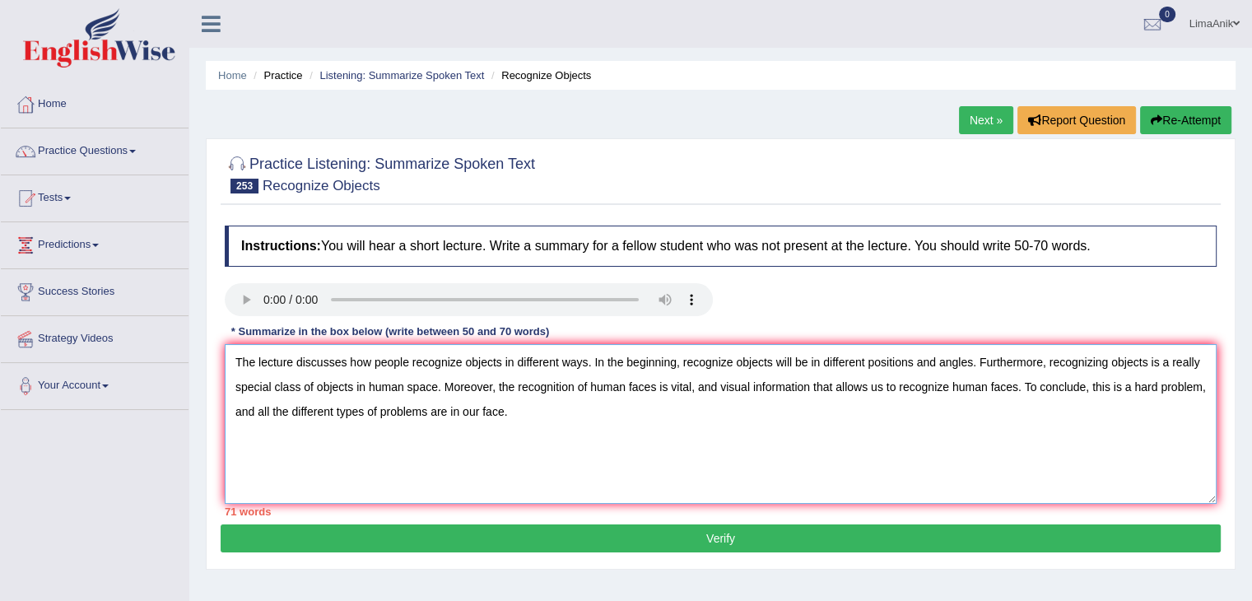
click at [773, 364] on textarea "The lecture discusses how people recognize objects in different ways. In the be…" at bounding box center [721, 424] width 992 height 160
click at [674, 369] on textarea "The lecture discusses how people recognize objects in different ways. In the be…" at bounding box center [721, 424] width 992 height 160
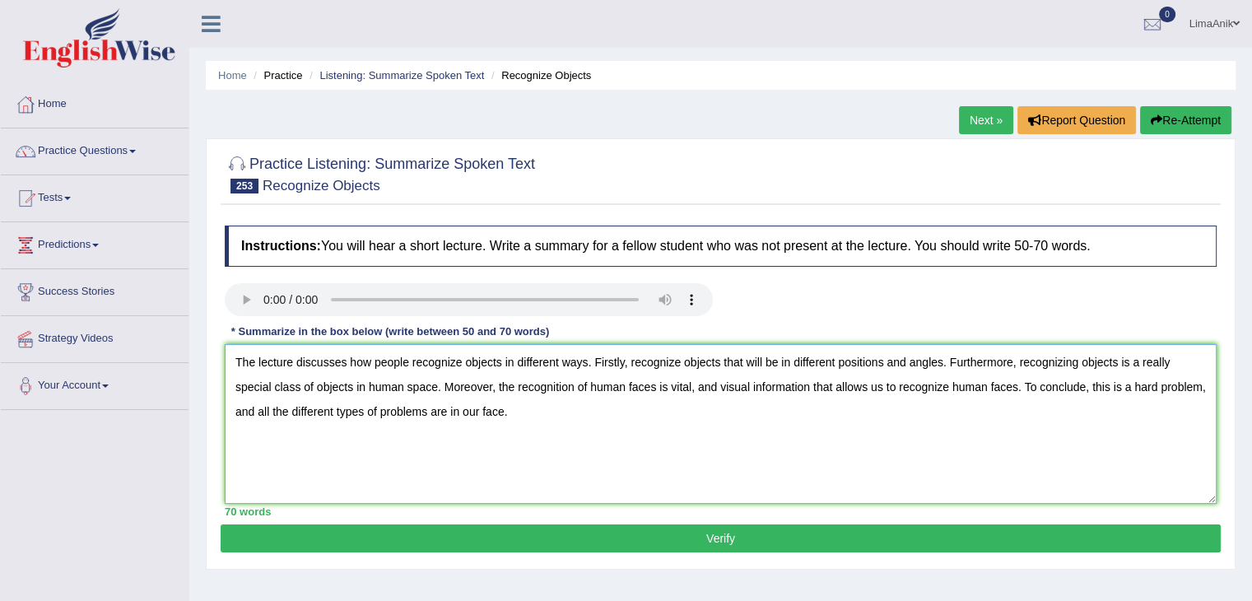
type textarea "The lecture discusses how people recognize objects in different ways. Firstly, …"
click at [803, 309] on div at bounding box center [721, 301] width 1009 height 37
click at [735, 531] on button "Verify" at bounding box center [721, 538] width 1000 height 28
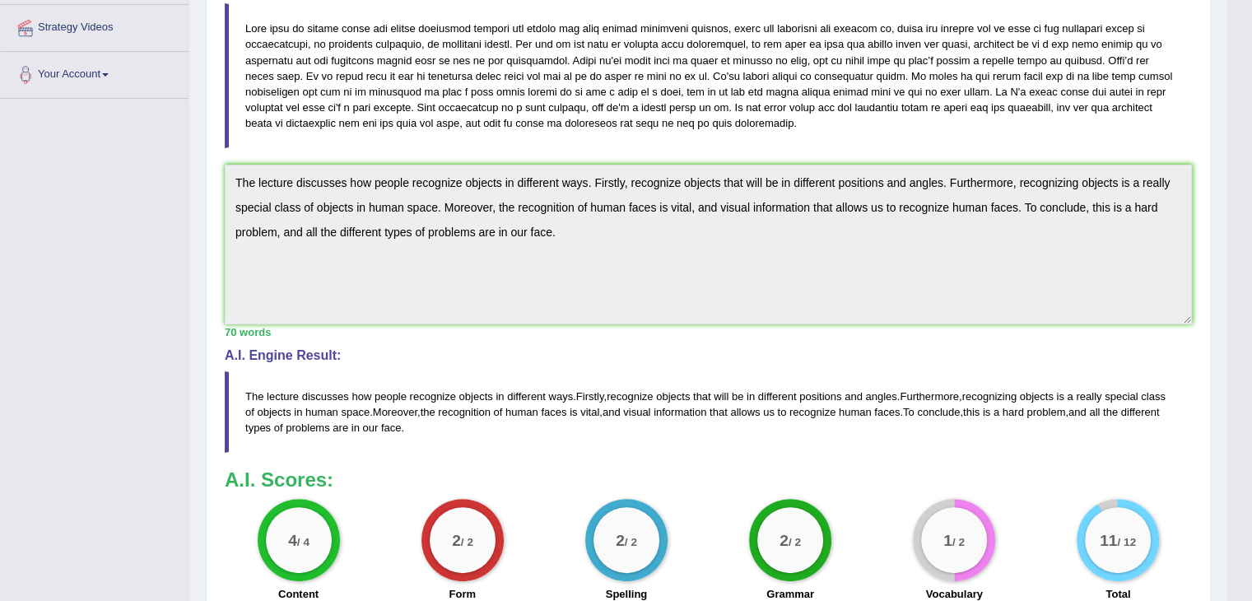
scroll to position [319, 0]
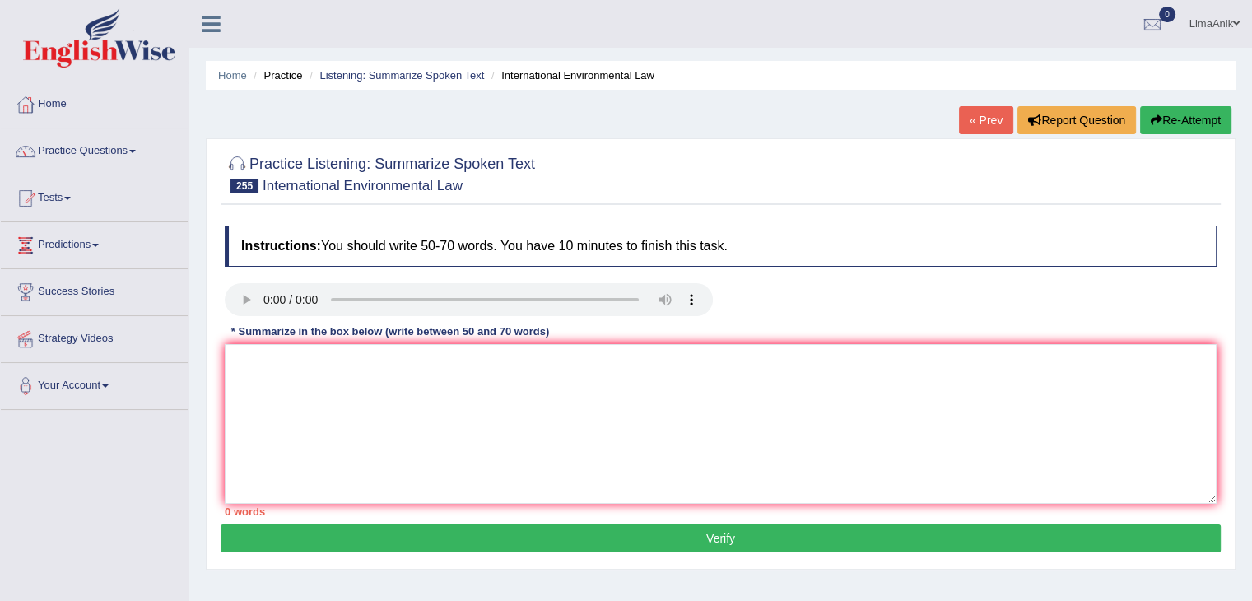
click at [265, 455] on div "Instructions: You should write 50-70 words. You have 10 minutes to finish this …" at bounding box center [721, 370] width 1000 height 307
click at [307, 422] on textarea at bounding box center [721, 424] width 992 height 160
click at [649, 357] on textarea "The lecture discusses the international environmental law and its rules" at bounding box center [721, 424] width 992 height 160
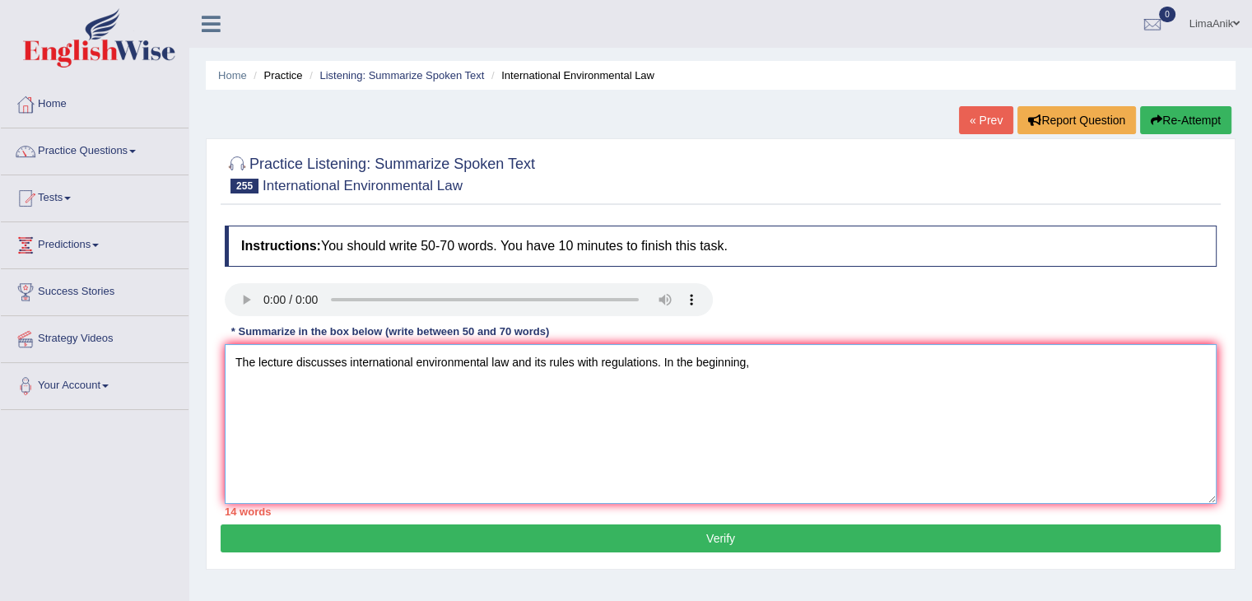
click at [822, 370] on textarea "The lecture discusses international environmental law and its rules with regula…" at bounding box center [721, 424] width 992 height 160
click at [977, 360] on textarea "The lecture discusses international environmental law and its rules with regula…" at bounding box center [721, 424] width 992 height 160
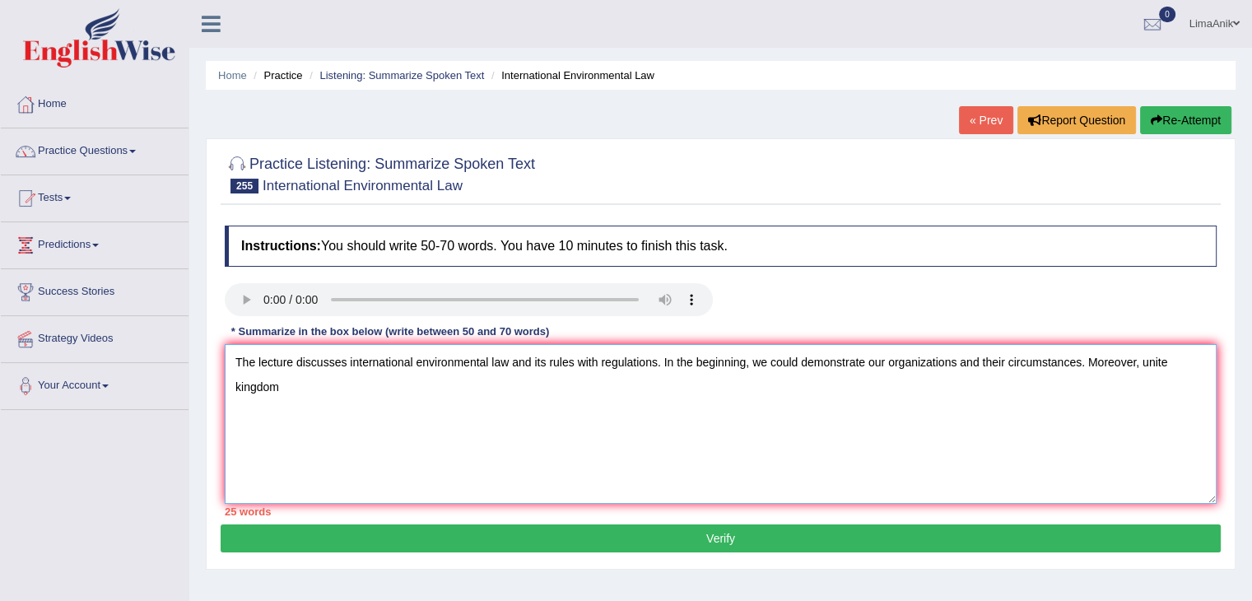
click at [1150, 366] on textarea "The lecture discusses international environmental law and its rules with regula…" at bounding box center [721, 424] width 992 height 160
click at [454, 399] on textarea "The lecture discusses international environmental law and its rules with regula…" at bounding box center [721, 424] width 992 height 160
click at [662, 399] on textarea "The lecture discusses international environmental law and its rules with regula…" at bounding box center [721, 424] width 992 height 160
click at [639, 398] on textarea "The lecture discusses international environmental law and its rules with regula…" at bounding box center [721, 424] width 992 height 160
click at [743, 418] on textarea "The lecture discusses international environmental law and its rules with regula…" at bounding box center [721, 424] width 992 height 160
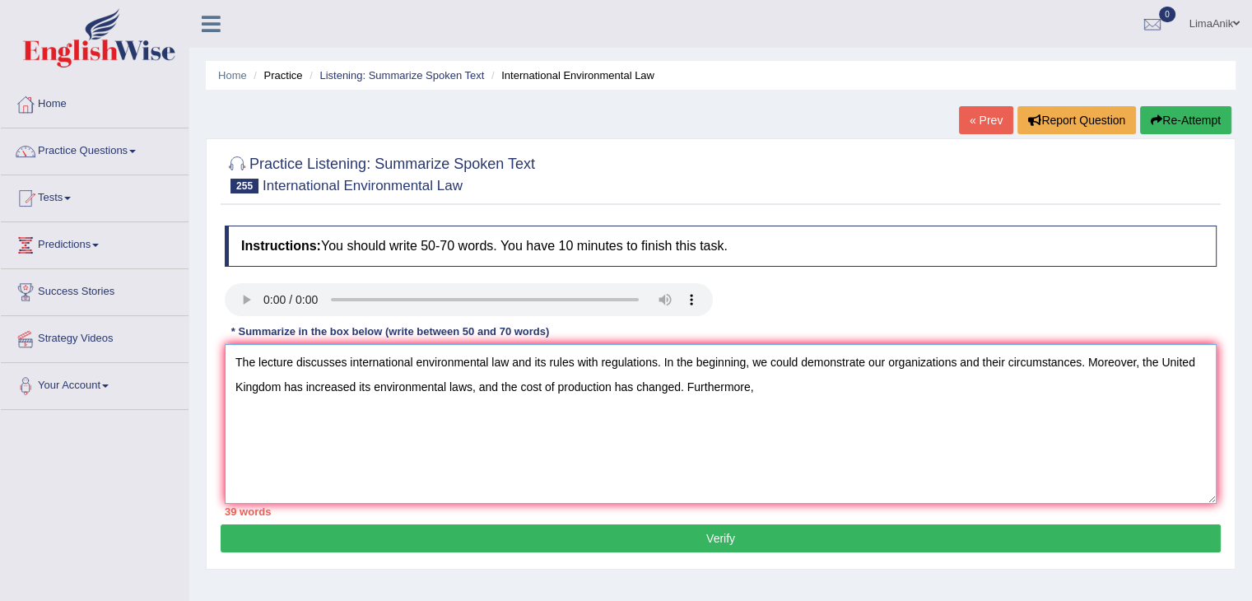
click at [773, 394] on textarea "The lecture discusses international environmental law and its rules with regula…" at bounding box center [721, 424] width 992 height 160
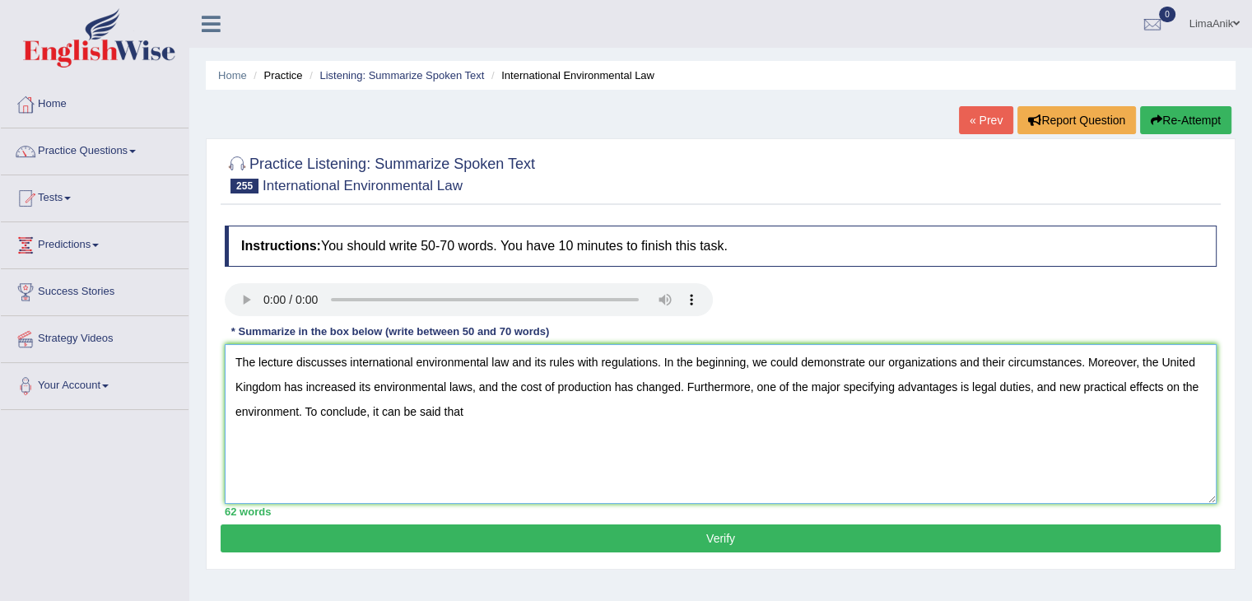
click at [500, 431] on textarea "The lecture discusses international environmental law and its rules with regula…" at bounding box center [721, 424] width 992 height 160
type textarea "The lecture discusses international environmental law and its rules with regula…"
click at [695, 535] on button "Verify" at bounding box center [721, 538] width 1000 height 28
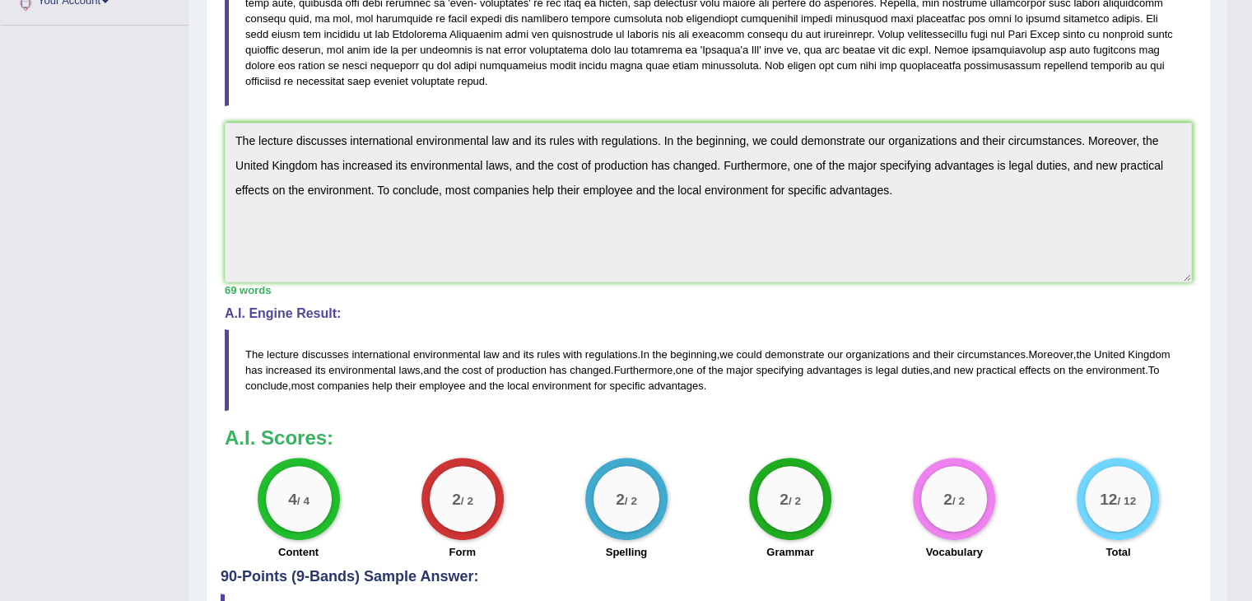
scroll to position [390, 0]
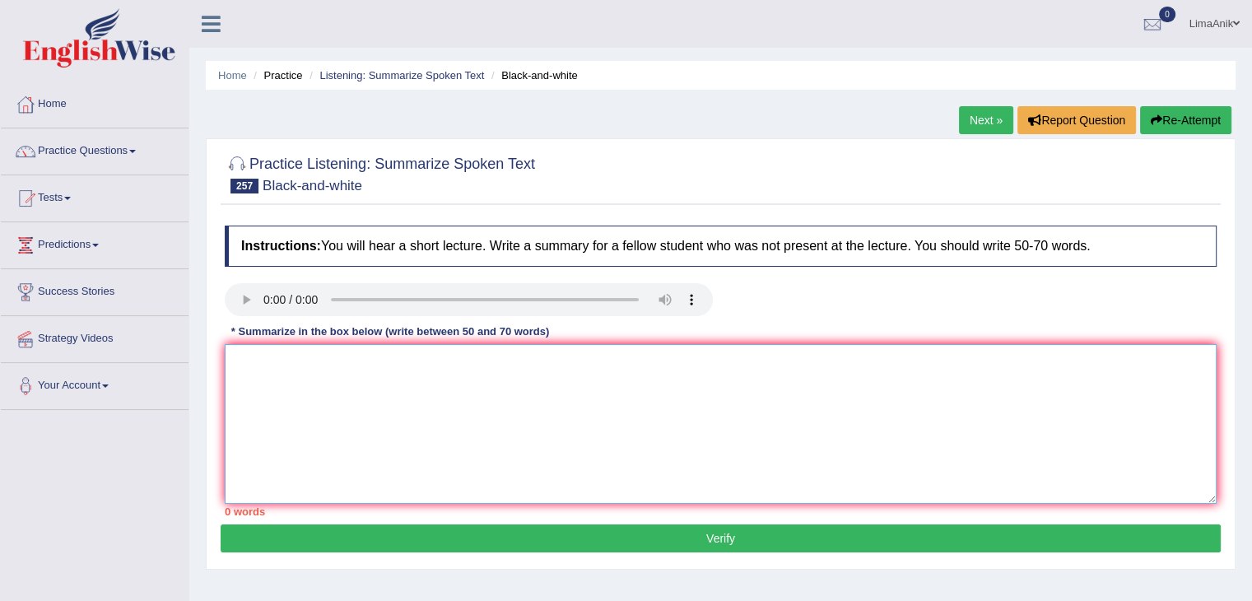
click at [362, 384] on textarea at bounding box center [721, 424] width 992 height 160
click at [338, 364] on textarea at bounding box center [721, 424] width 992 height 160
type textarea "t"
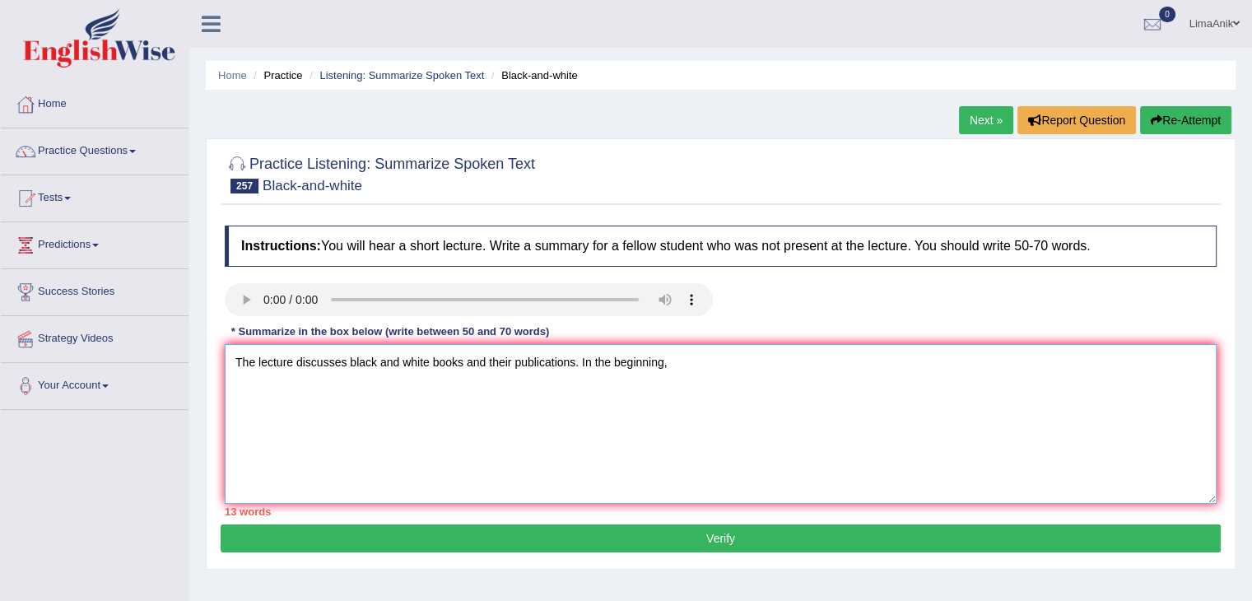
click at [710, 386] on textarea "The lecture discusses black and white books and their publications. In the begi…" at bounding box center [721, 424] width 992 height 160
click at [813, 363] on textarea "The lecture discusses black and white books and their publications. In the begi…" at bounding box center [721, 424] width 992 height 160
click at [1018, 364] on textarea "The lecture discusses black and white books and their publications. In the begi…" at bounding box center [721, 424] width 992 height 160
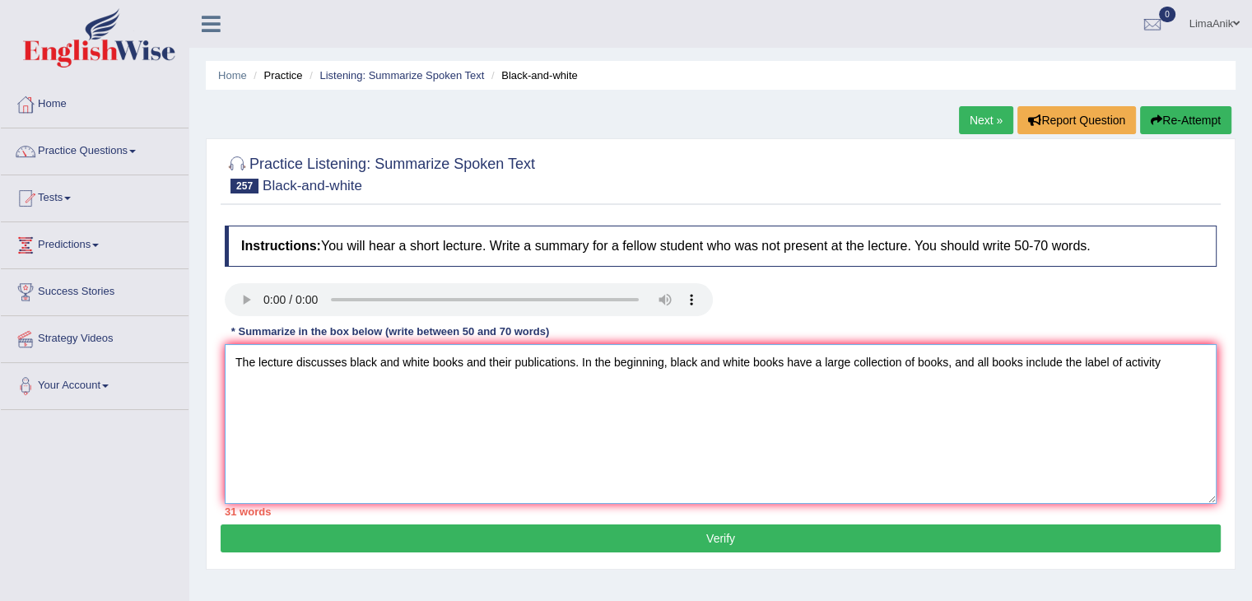
click at [1203, 356] on textarea "The lecture discusses black and white books and their publications. In the begi…" at bounding box center [721, 424] width 992 height 160
click at [374, 403] on textarea "The lecture discusses black and white books and their publications. In the begi…" at bounding box center [721, 424] width 992 height 160
click at [248, 382] on textarea "The lecture discusses black and white books and their publications. In the begi…" at bounding box center [721, 424] width 992 height 160
click at [290, 393] on textarea "The lecture discusses black and white books and their publications. In the begi…" at bounding box center [721, 424] width 992 height 160
click at [556, 406] on textarea "The lecture discusses black and white books and their publications. In the begi…" at bounding box center [721, 424] width 992 height 160
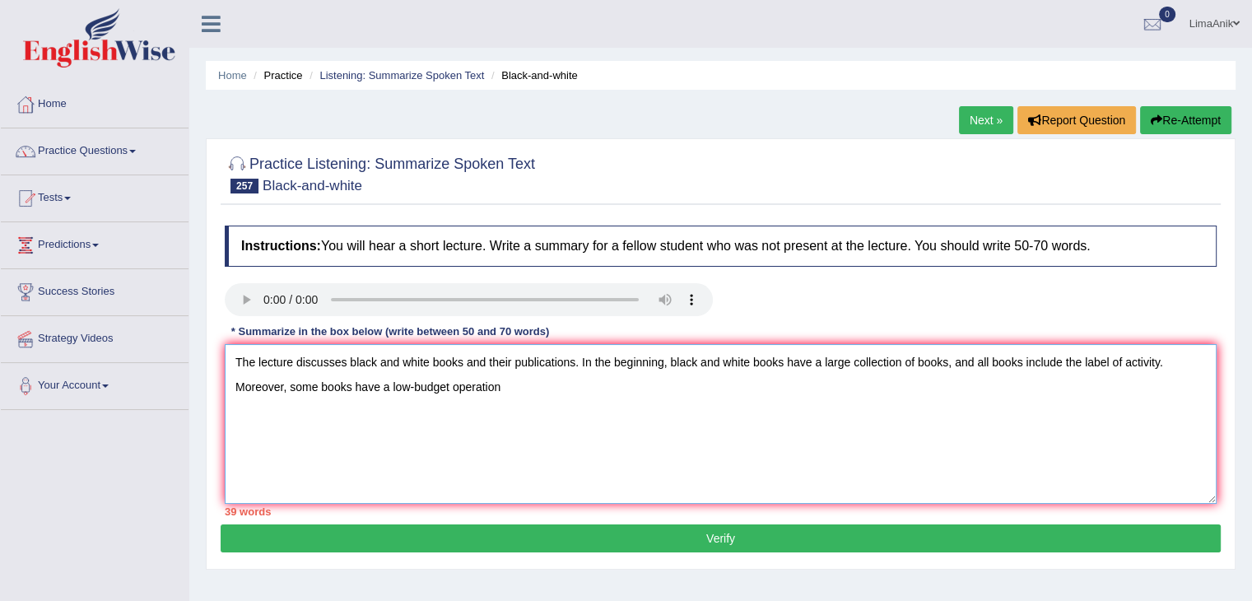
click at [520, 399] on textarea "The lecture discusses black and white books and their publications. In the begi…" at bounding box center [721, 424] width 992 height 160
click at [675, 396] on textarea "The lecture discusses black and white books and their publications. In the begi…" at bounding box center [721, 424] width 992 height 160
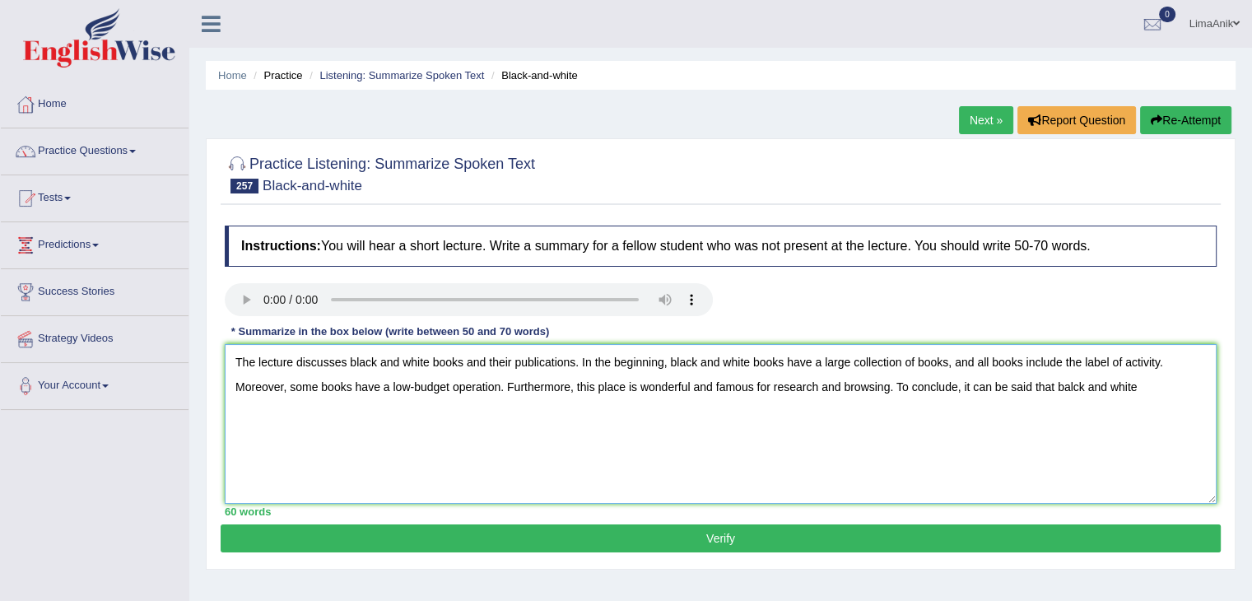
click at [1067, 412] on textarea "The lecture discusses black and white books and their publications. In the begi…" at bounding box center [721, 424] width 992 height 160
click at [1159, 388] on textarea "The lecture discusses black and white books and their publications. In the begi…" at bounding box center [721, 424] width 992 height 160
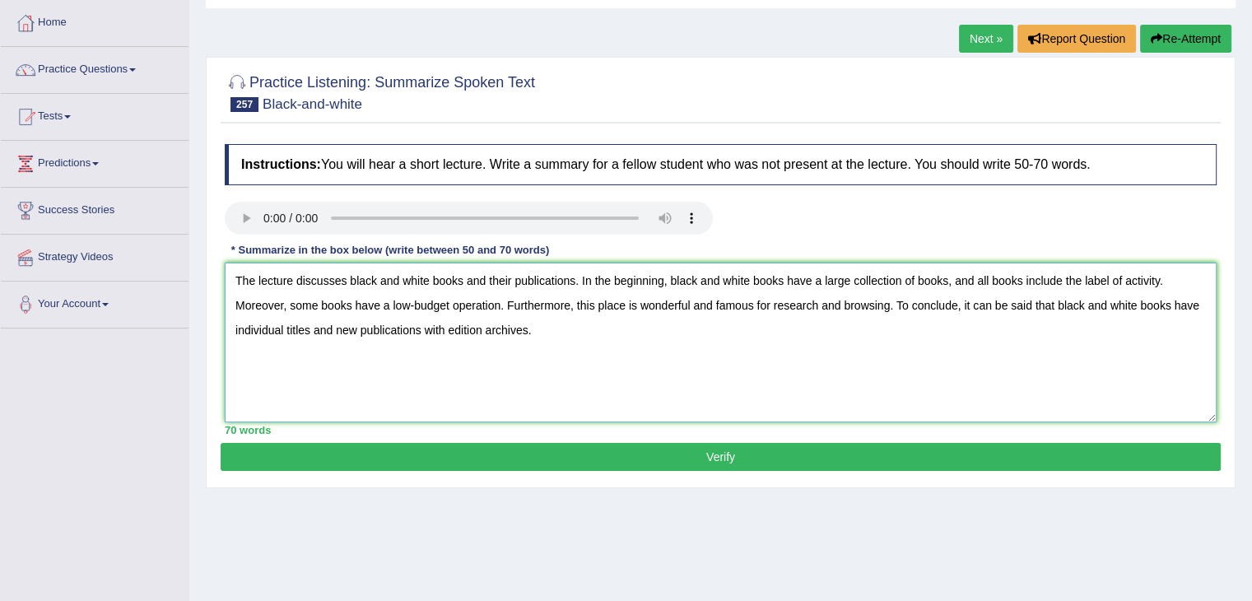
type textarea "The lecture discusses black and white books and their publications. In the begi…"
click at [722, 449] on button "Verify" at bounding box center [721, 457] width 1000 height 28
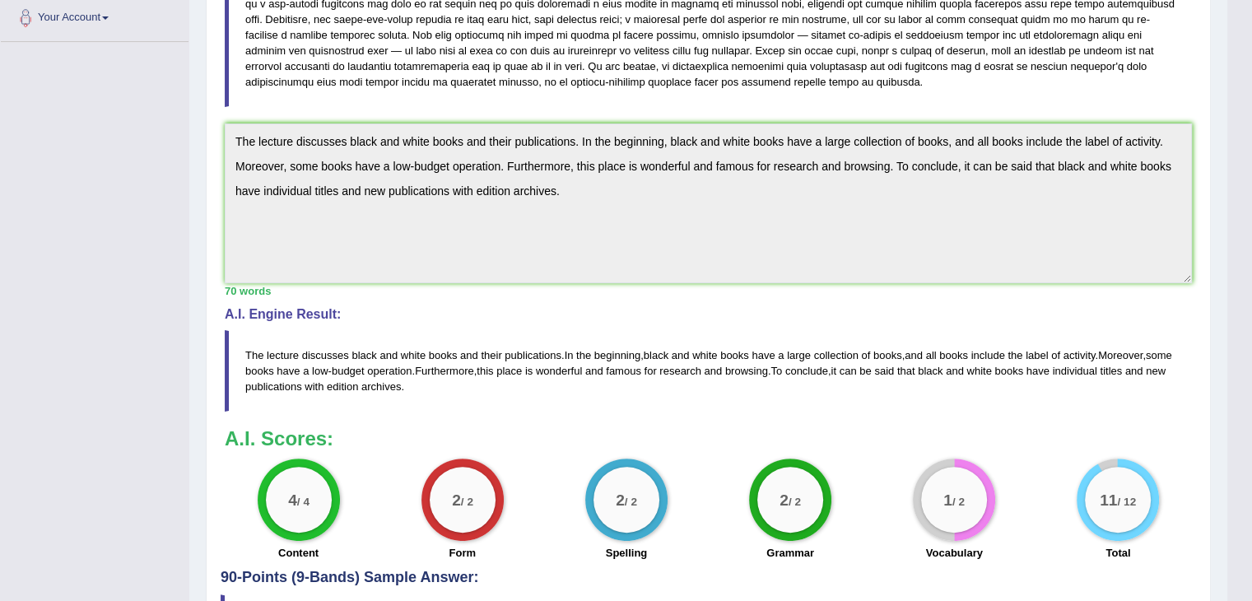
scroll to position [374, 0]
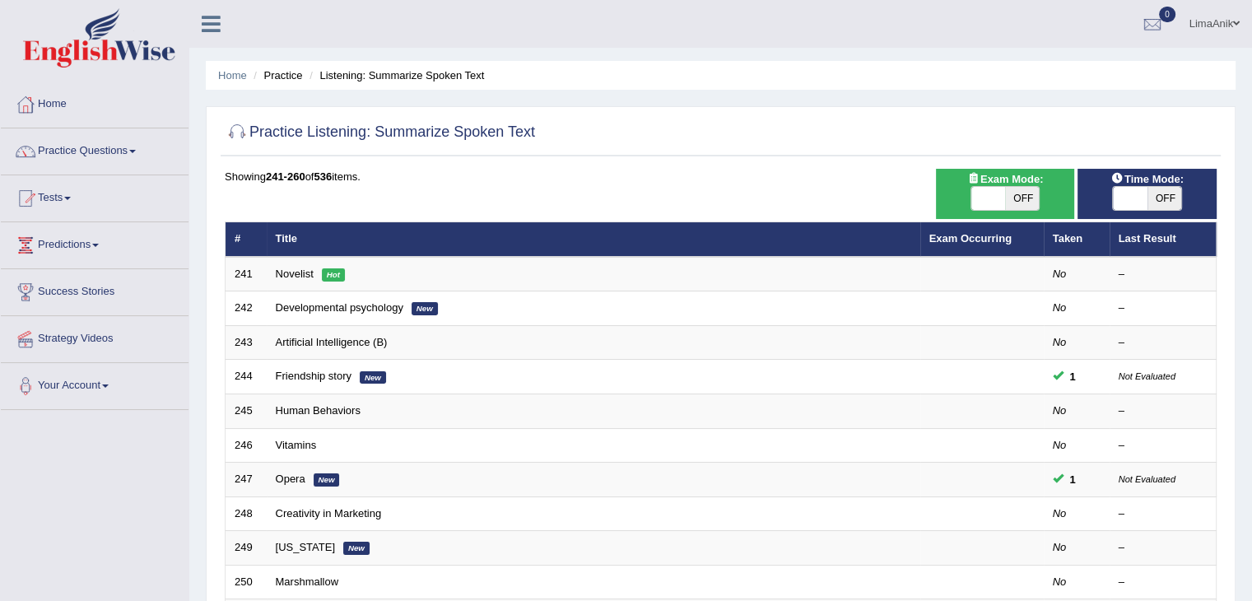
click at [115, 35] on img at bounding box center [99, 37] width 152 height 59
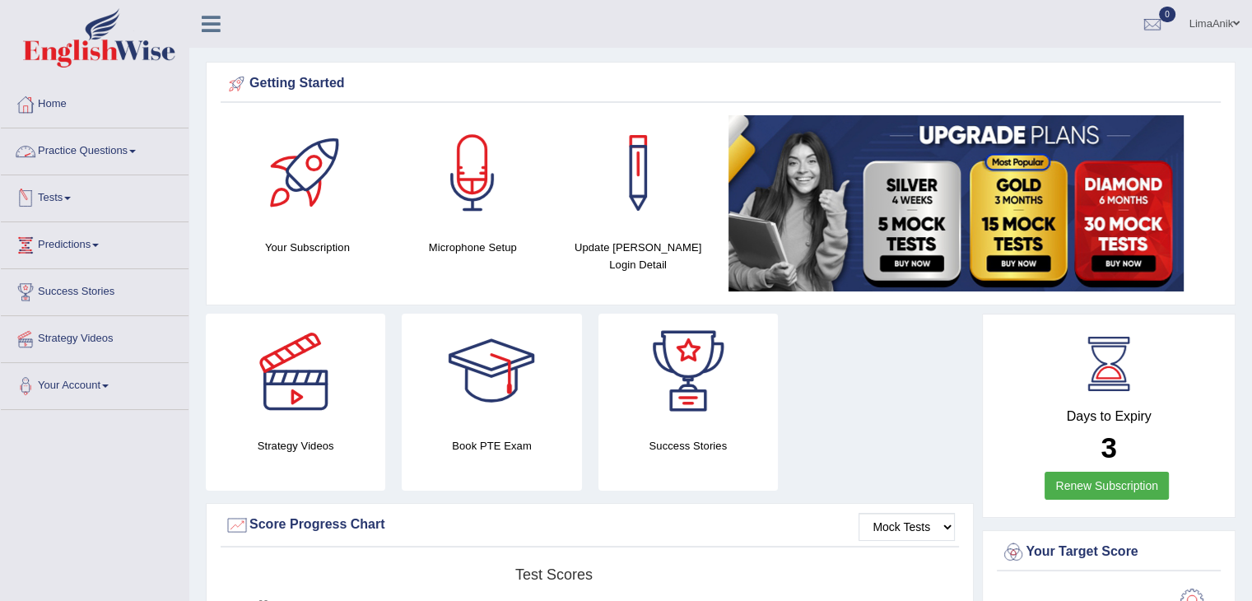
click at [92, 164] on link "Practice Questions" at bounding box center [95, 148] width 188 height 41
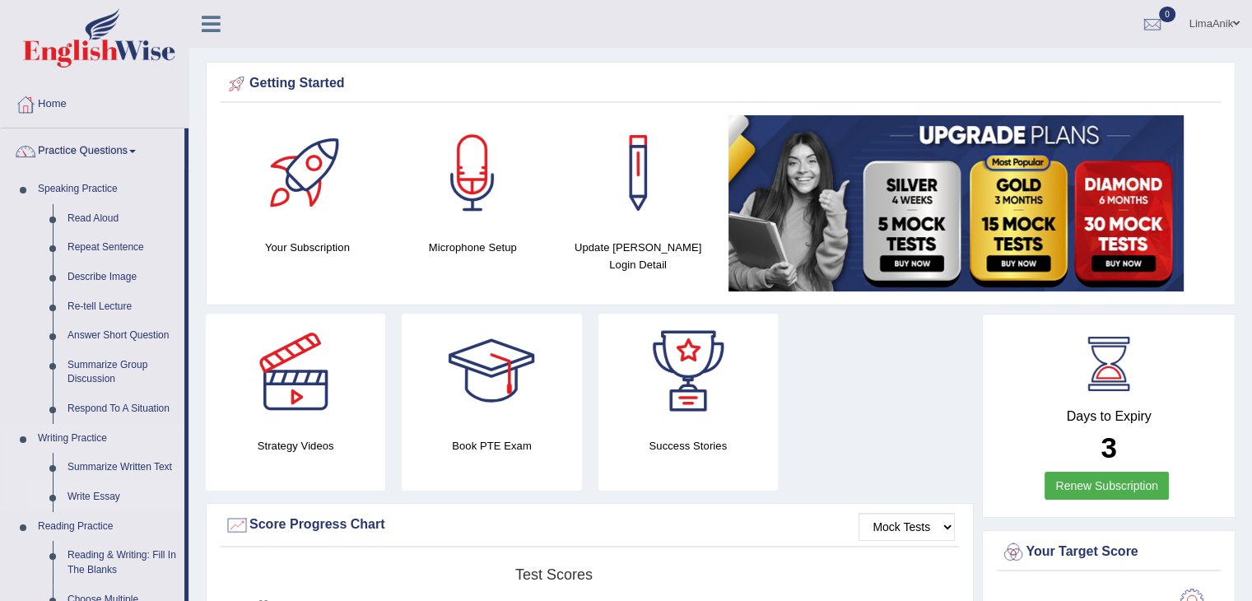
click at [112, 494] on link "Write Essay" at bounding box center [122, 497] width 124 height 30
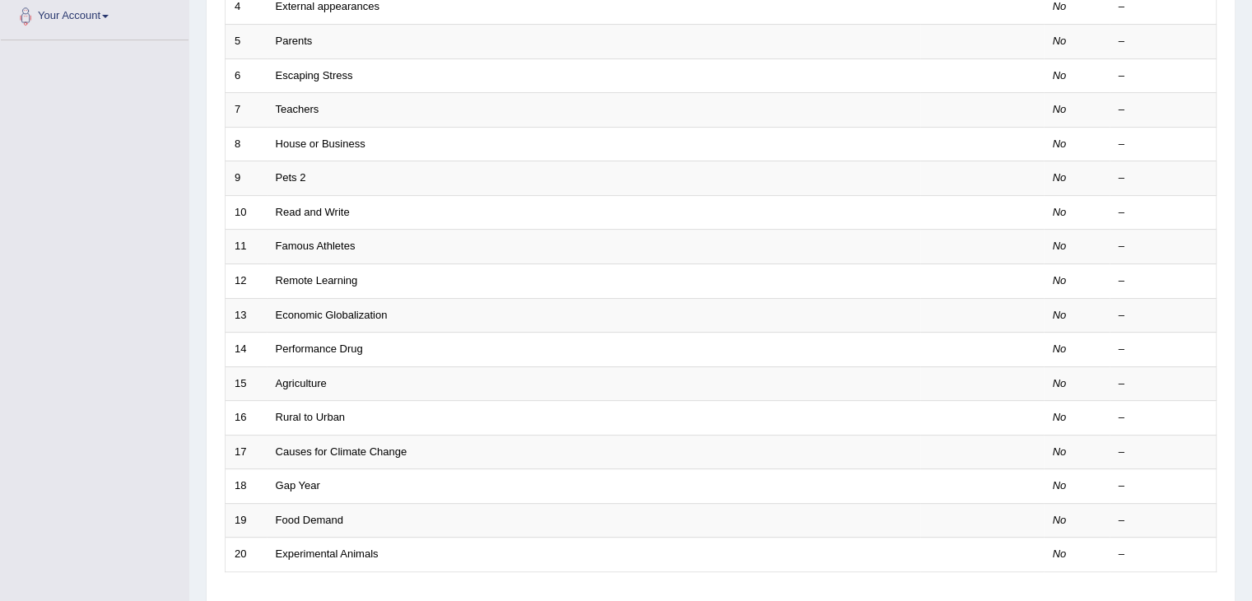
scroll to position [394, 0]
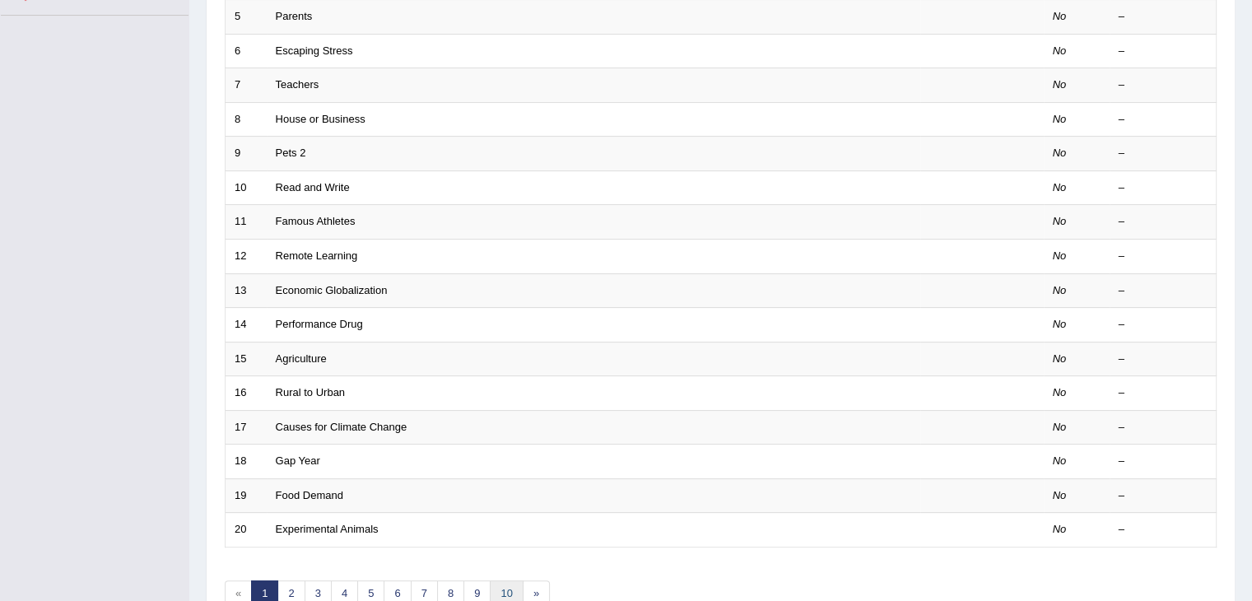
click at [493, 590] on link "10" at bounding box center [506, 593] width 33 height 27
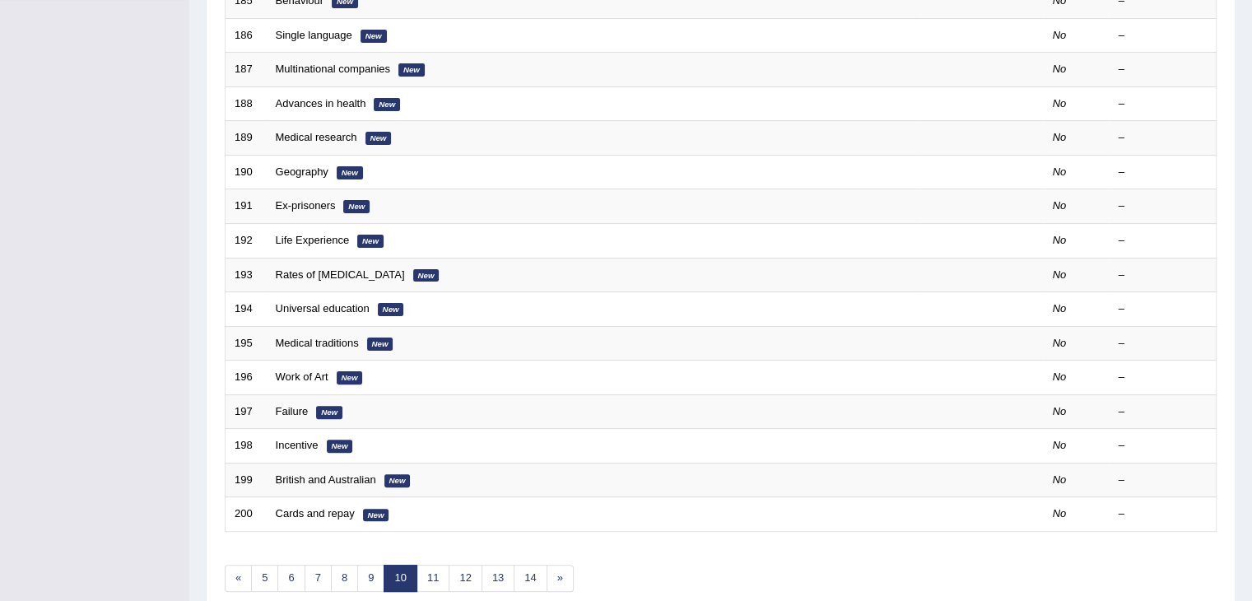
scroll to position [431, 0]
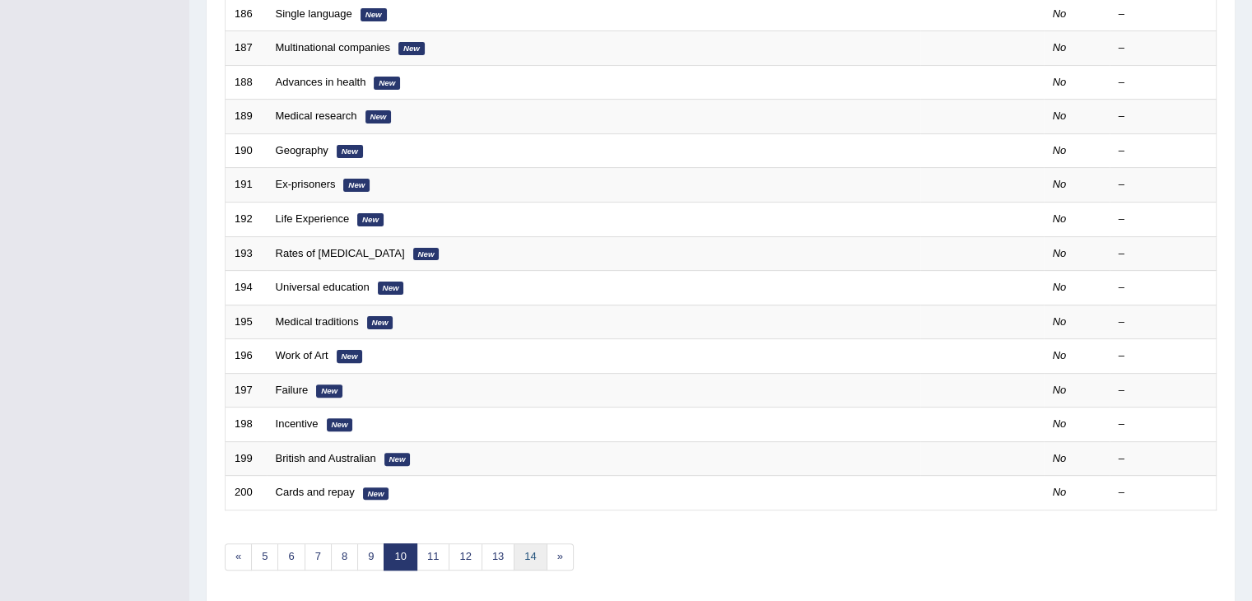
click at [516, 559] on link "14" at bounding box center [530, 556] width 33 height 27
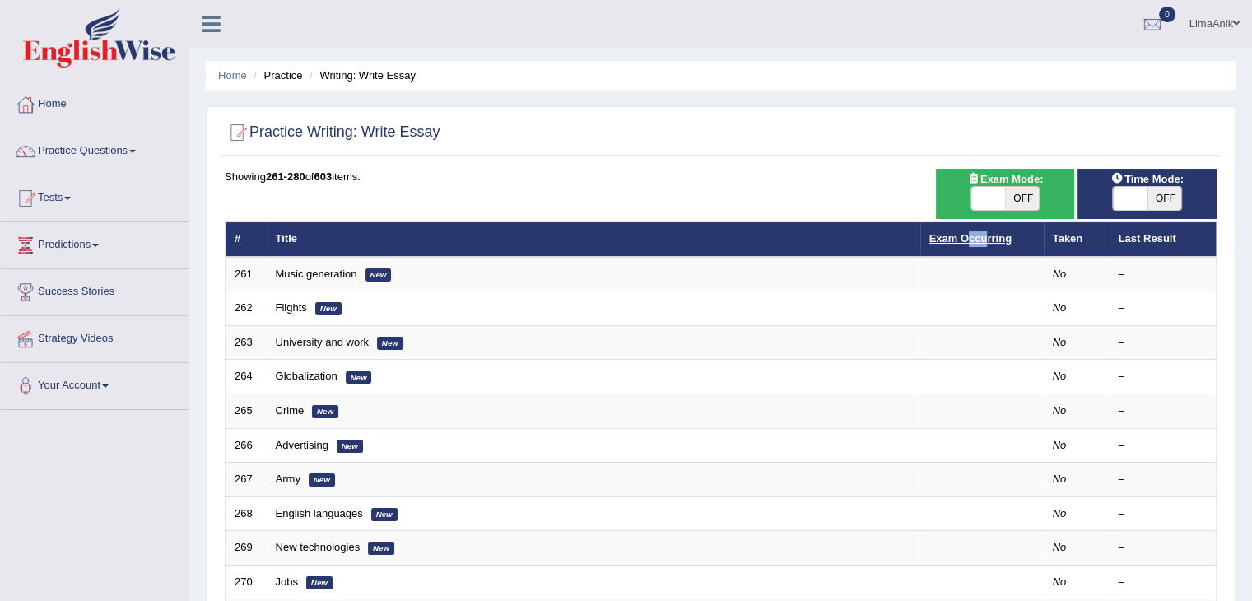
drag, startPoint x: 967, startPoint y: 248, endPoint x: 983, endPoint y: 235, distance: 19.9
click at [983, 235] on th "Exam Occurring" at bounding box center [981, 239] width 123 height 35
click at [983, 235] on link "Exam Occurring" at bounding box center [971, 238] width 82 height 12
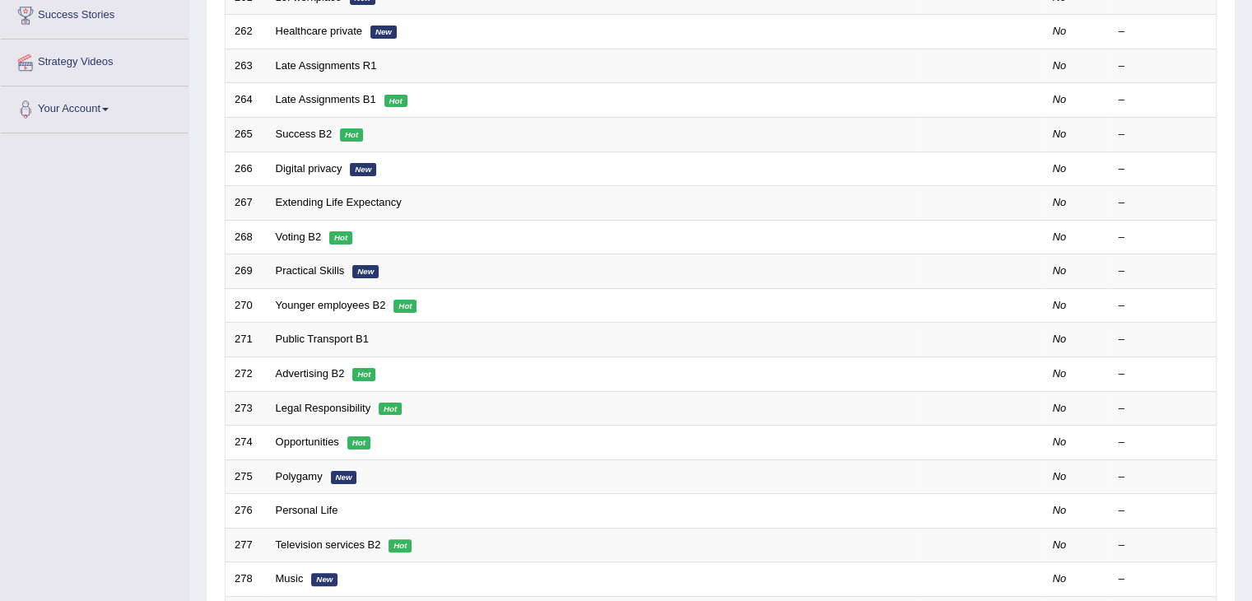
scroll to position [236, 0]
